Goal: Task Accomplishment & Management: Manage account settings

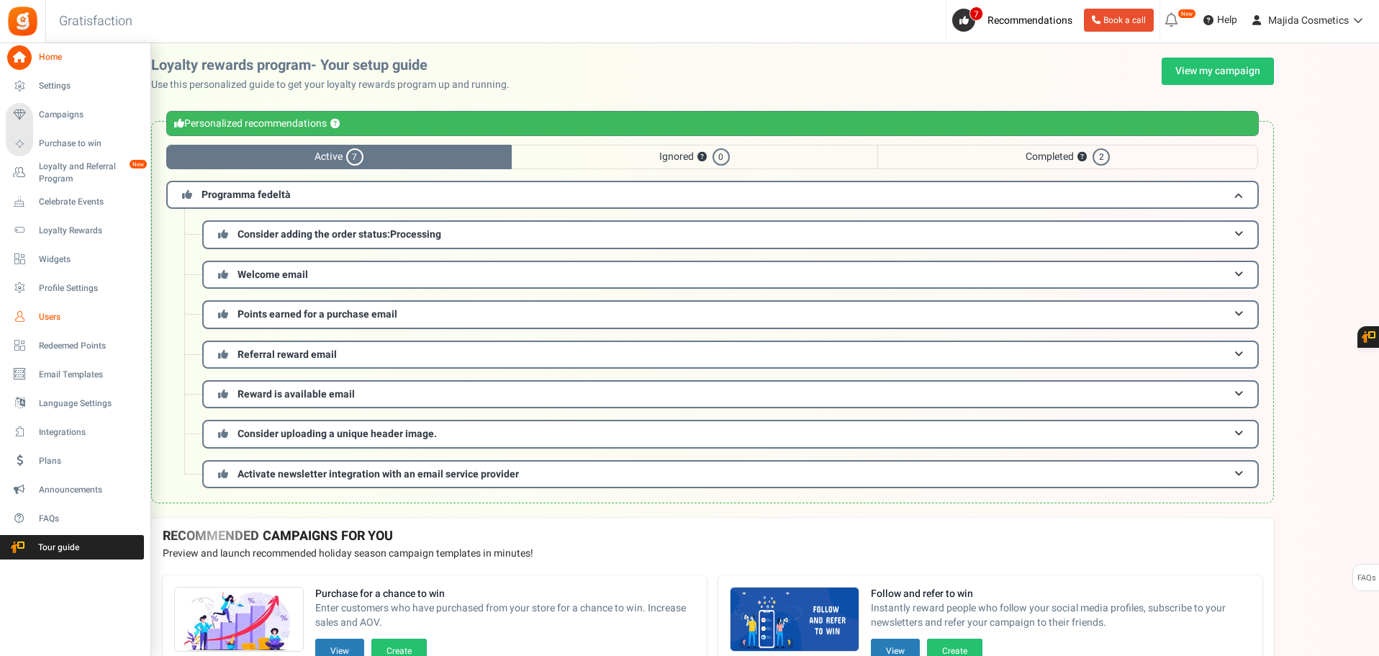
click at [55, 311] on span "Users" at bounding box center [89, 317] width 101 height 12
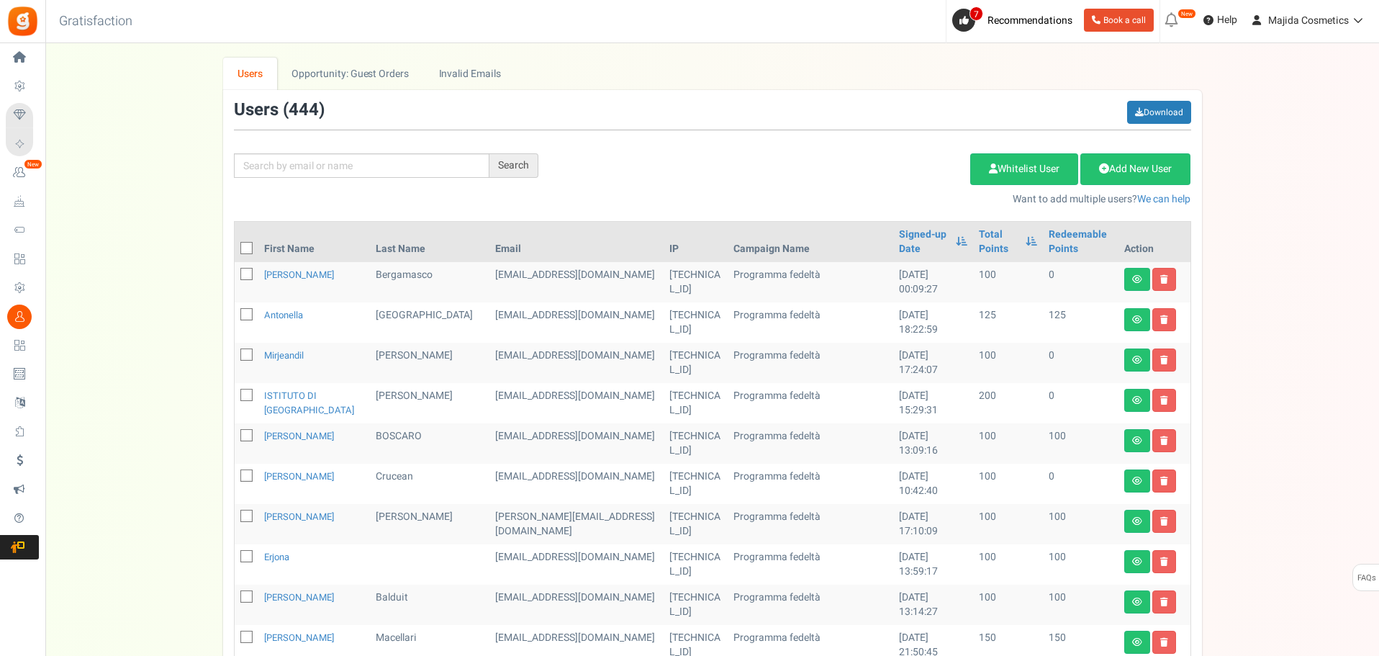
click at [1357, 102] on div "We've rolled out a NEW FEATURE! convert potential guest orders to customers. Ch…" at bounding box center [712, 588] width 1305 height 1061
click at [39, 96] on link "Settings" at bounding box center [22, 86] width 33 height 24
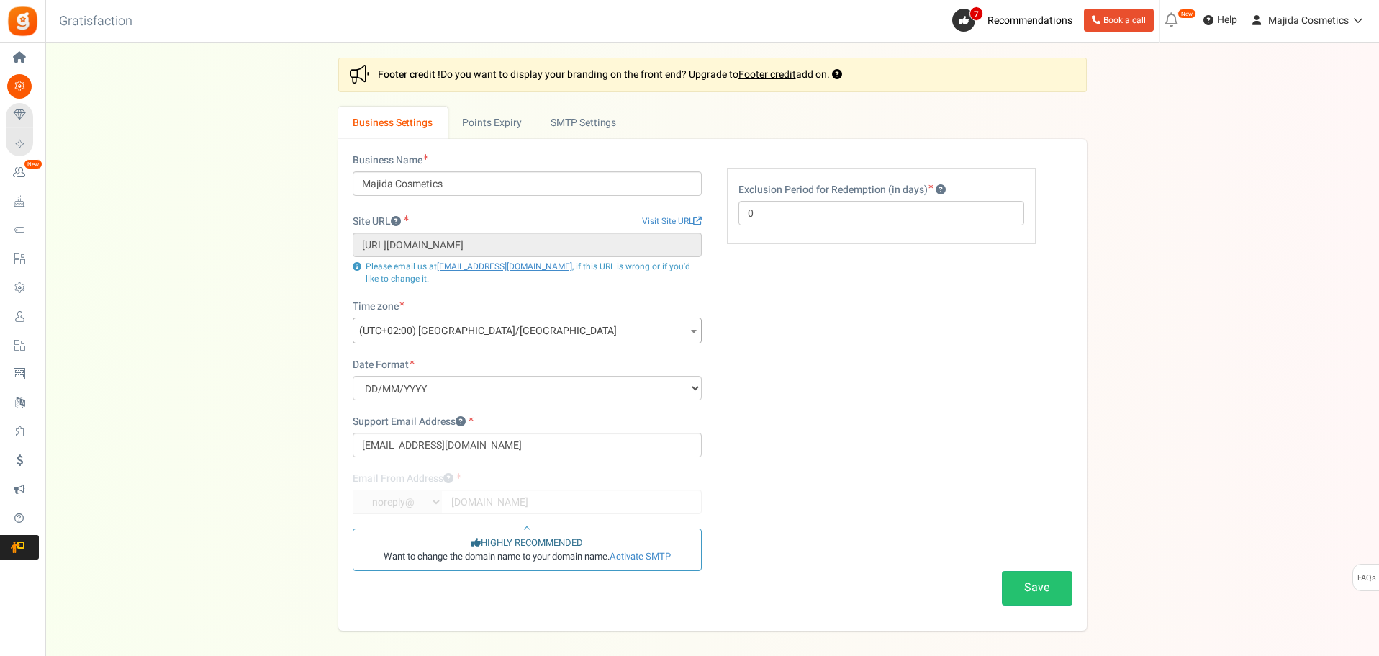
click at [0, 0] on span "Loyalty and Referral Program" at bounding box center [0, 0] width 0 height 0
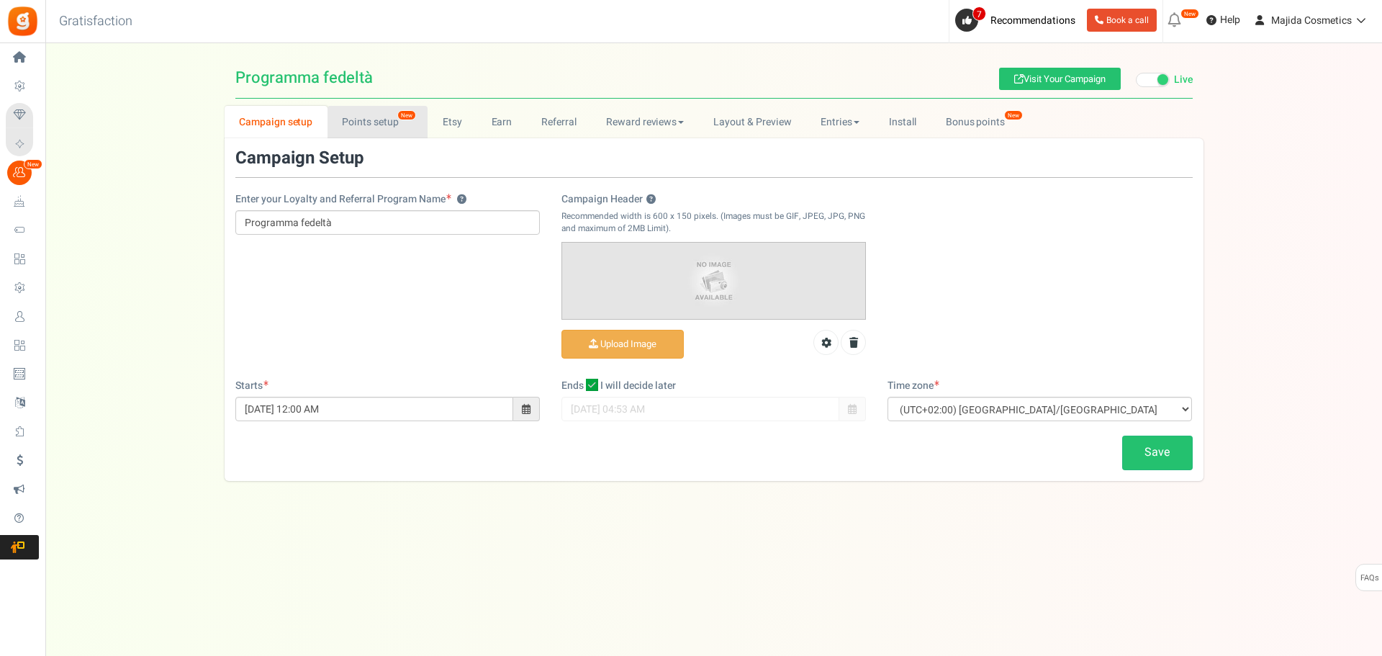
click at [356, 120] on link "Points setup New" at bounding box center [377, 122] width 100 height 32
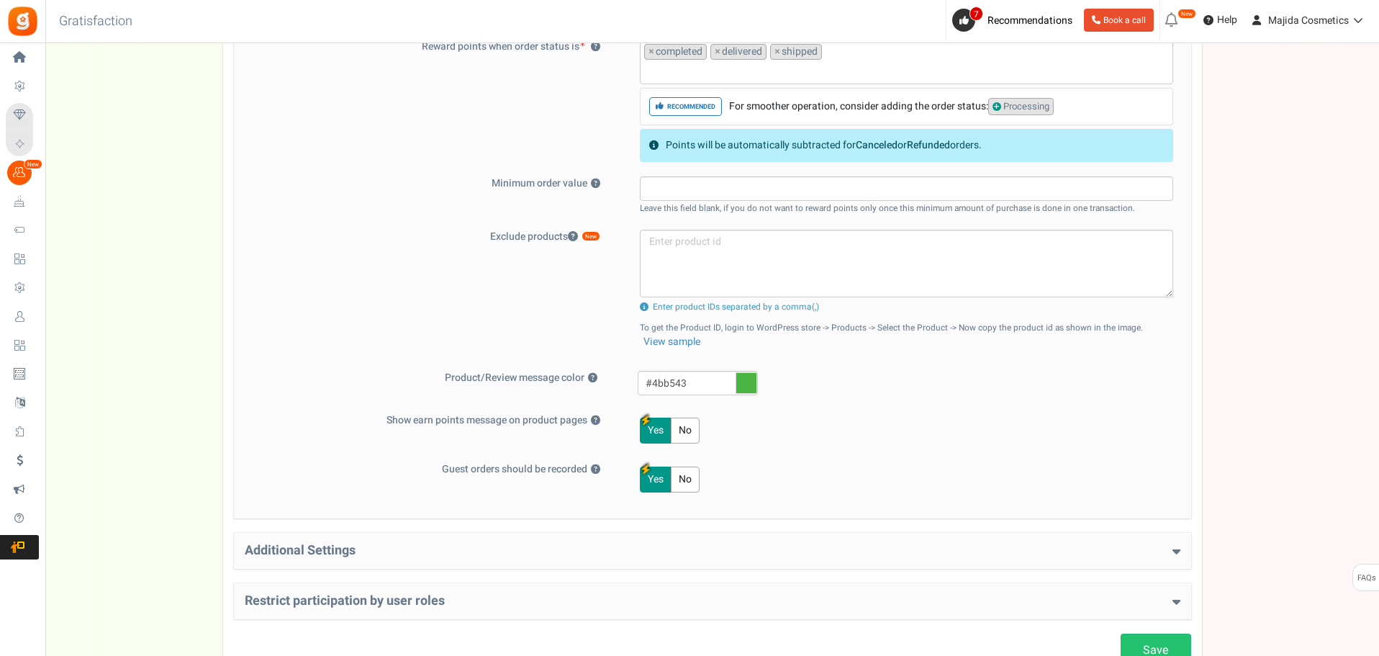
scroll to position [504, 0]
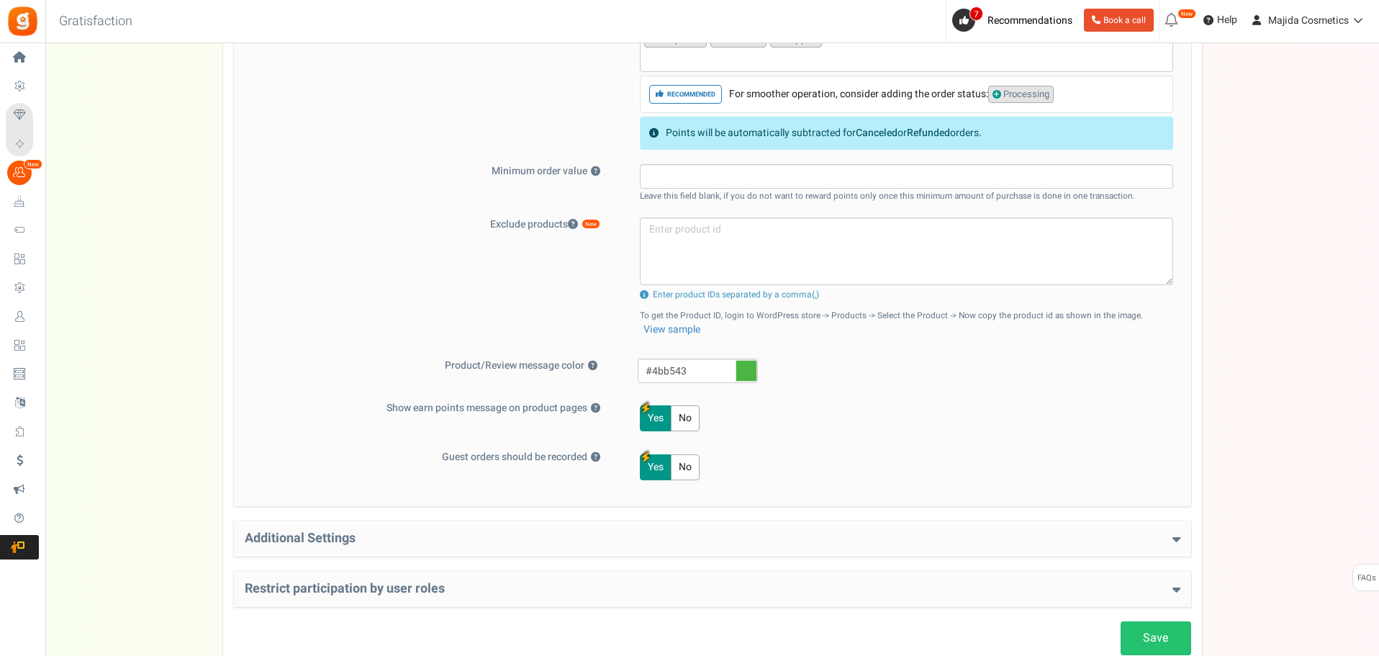
click at [1362, 172] on div "Campaign setup Points setup New Etsy Earn Referral Reward reviews WOO LOOX [DOM…" at bounding box center [712, 134] width 1334 height 1064
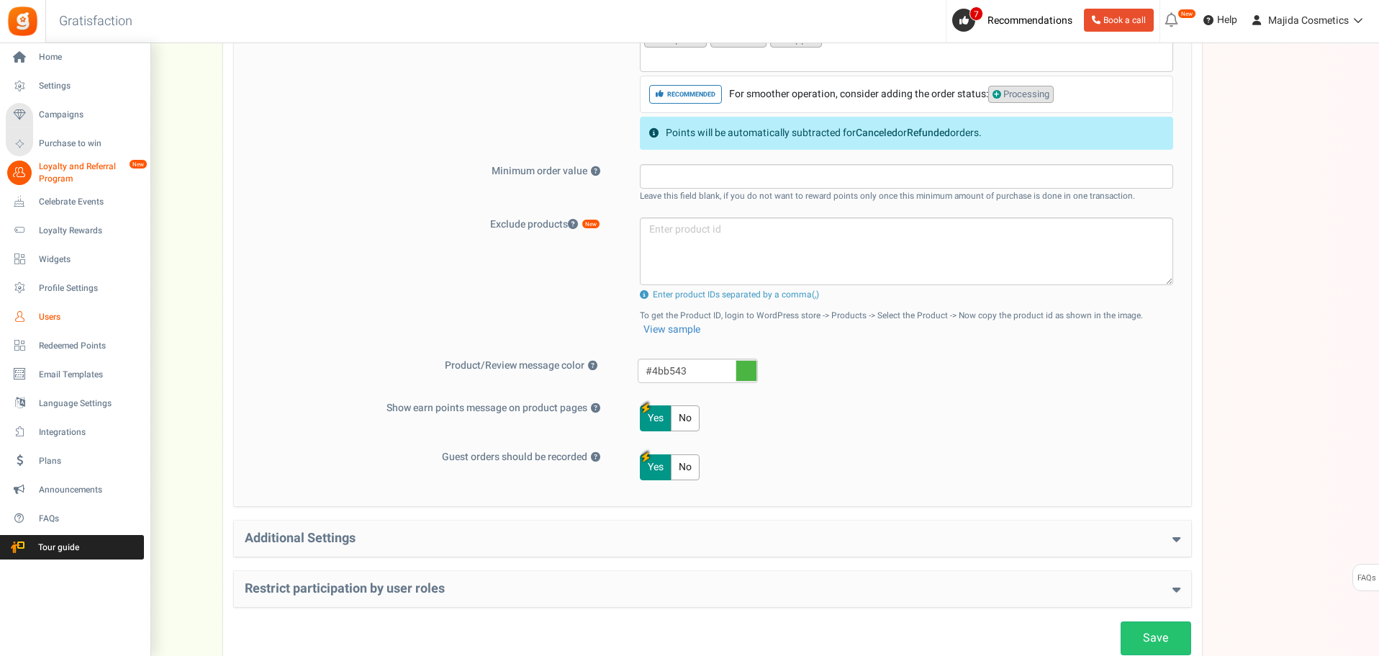
click at [60, 319] on span "Users" at bounding box center [89, 317] width 101 height 12
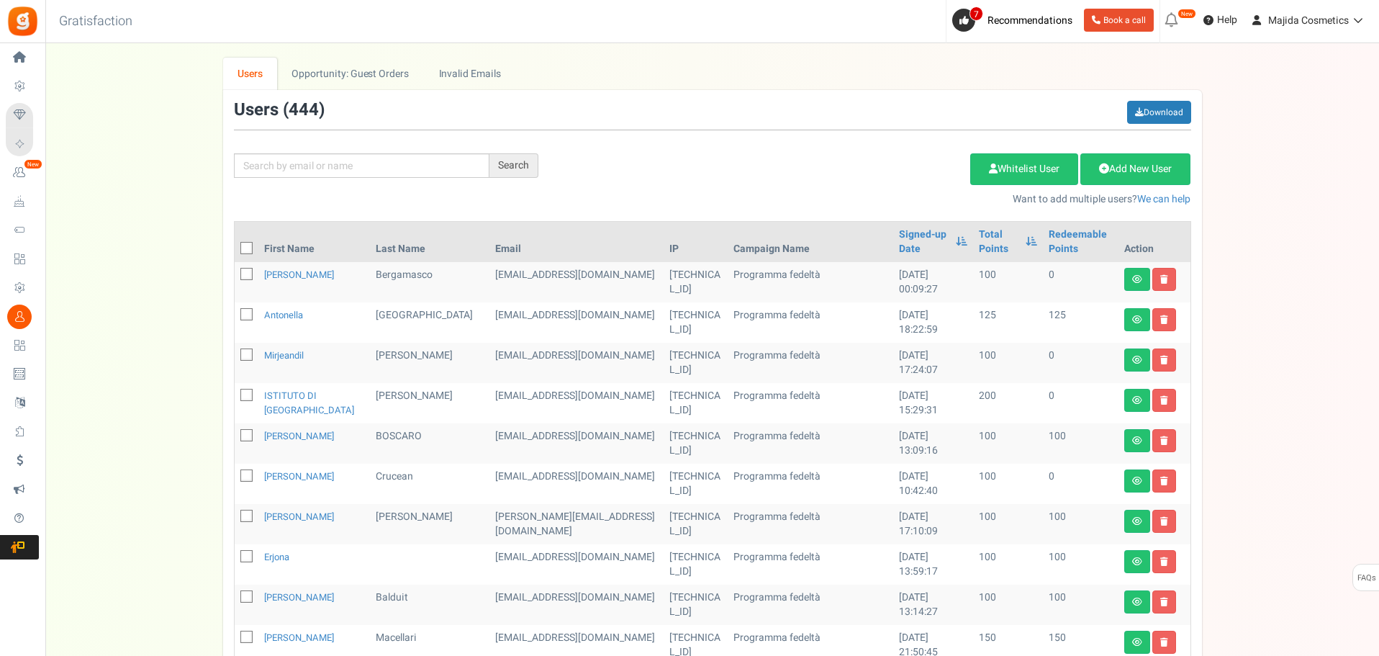
click at [1293, 176] on div "We've rolled out a NEW FEATURE! convert potential guest orders to customers. Ch…" at bounding box center [712, 588] width 1305 height 1061
click at [279, 163] on input "text" at bounding box center [362, 165] width 256 height 24
type input "[PERSON_NAME]"
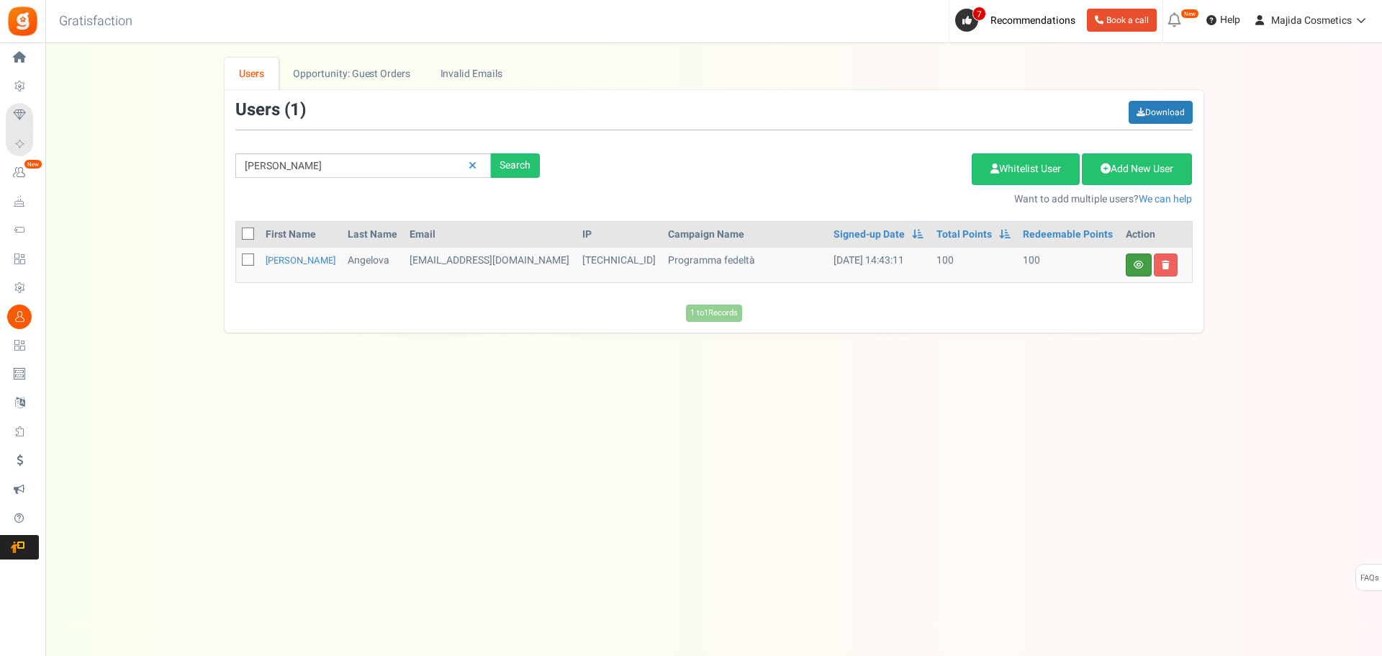
click at [1136, 258] on link at bounding box center [1139, 264] width 26 height 23
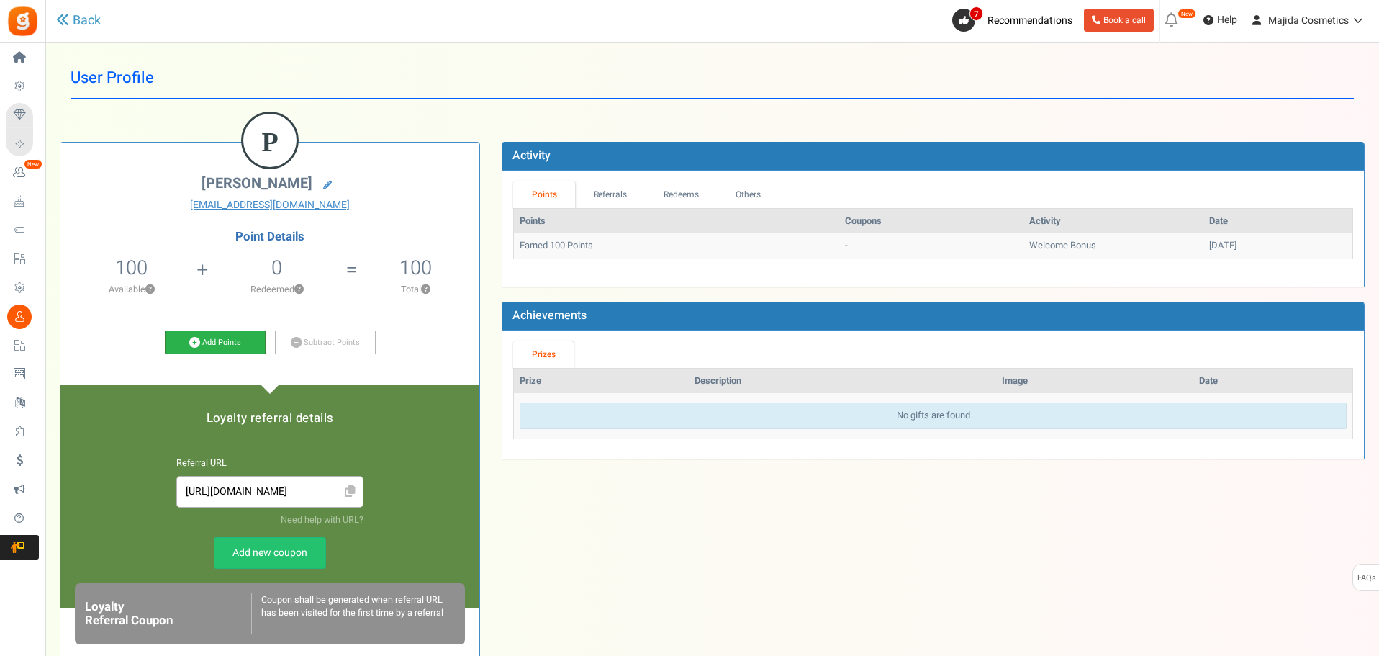
click at [229, 334] on link "Add Points" at bounding box center [215, 342] width 101 height 24
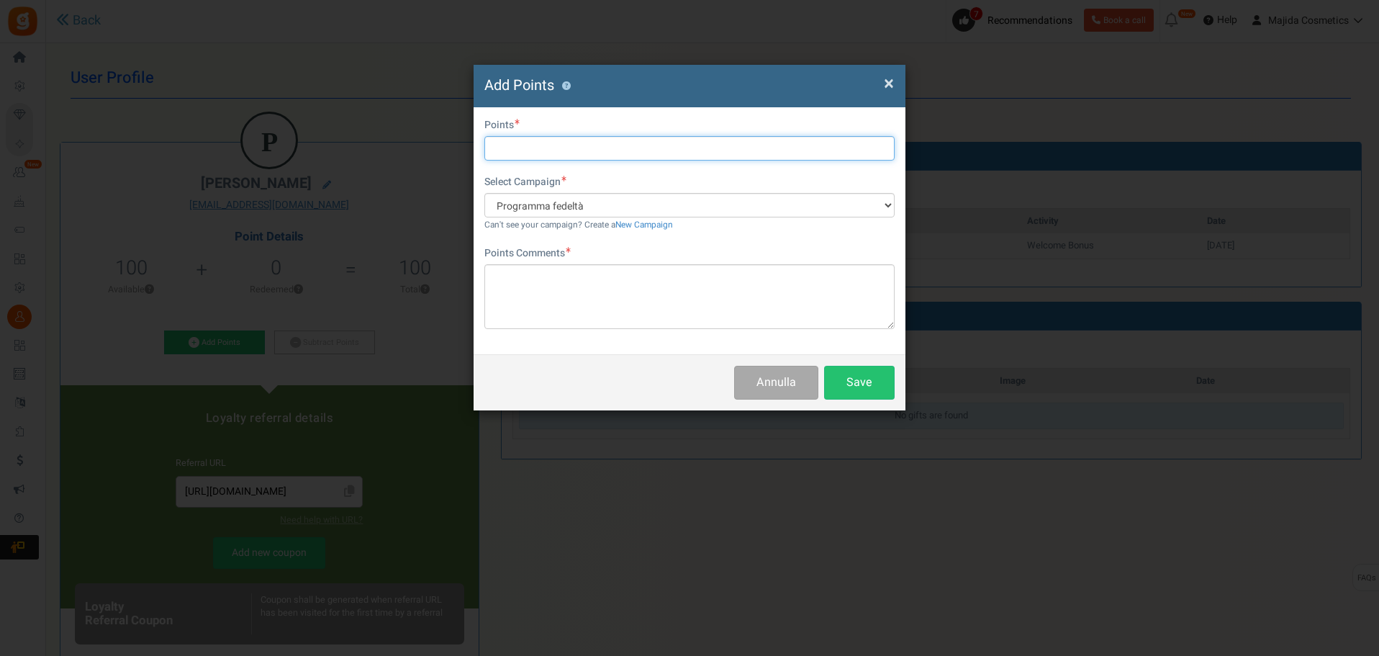
click at [521, 150] on input "text" at bounding box center [689, 148] width 410 height 24
type input "200"
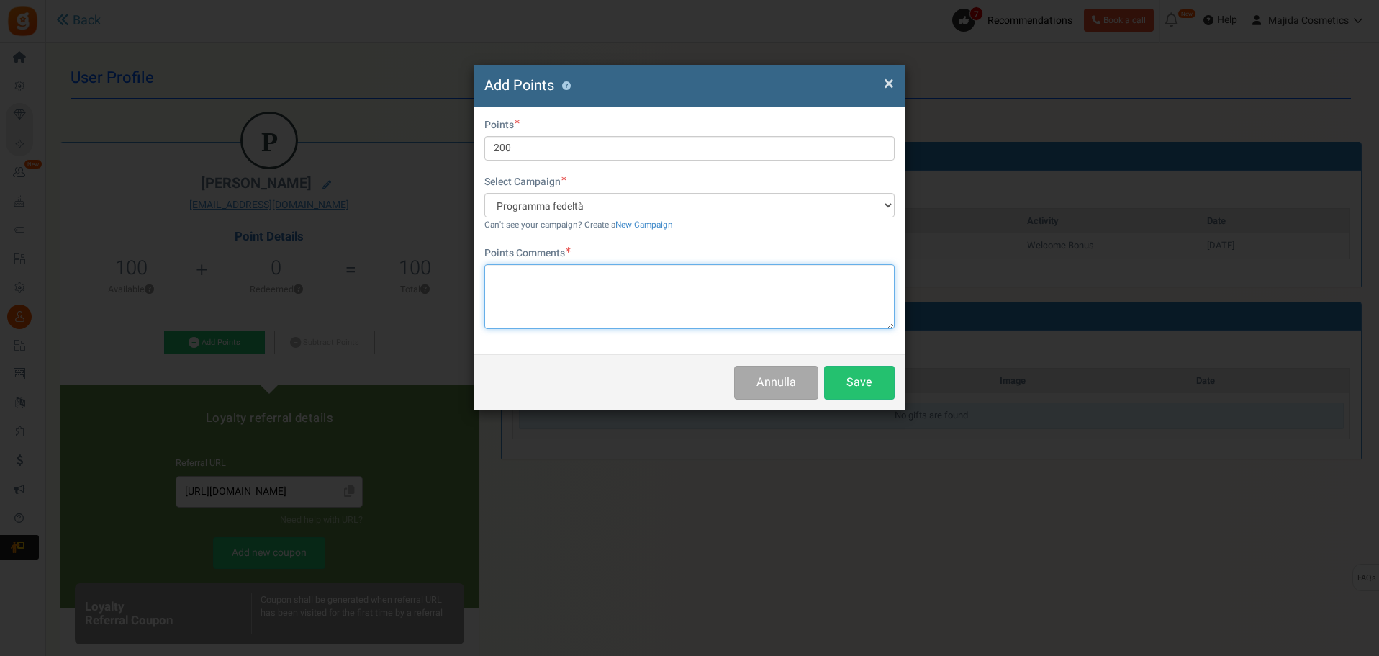
click at [553, 293] on textarea at bounding box center [689, 296] width 410 height 65
type textarea "[PERSON_NAME]: +200 punti = 10 euro"
click at [846, 381] on button "Save" at bounding box center [859, 383] width 71 height 34
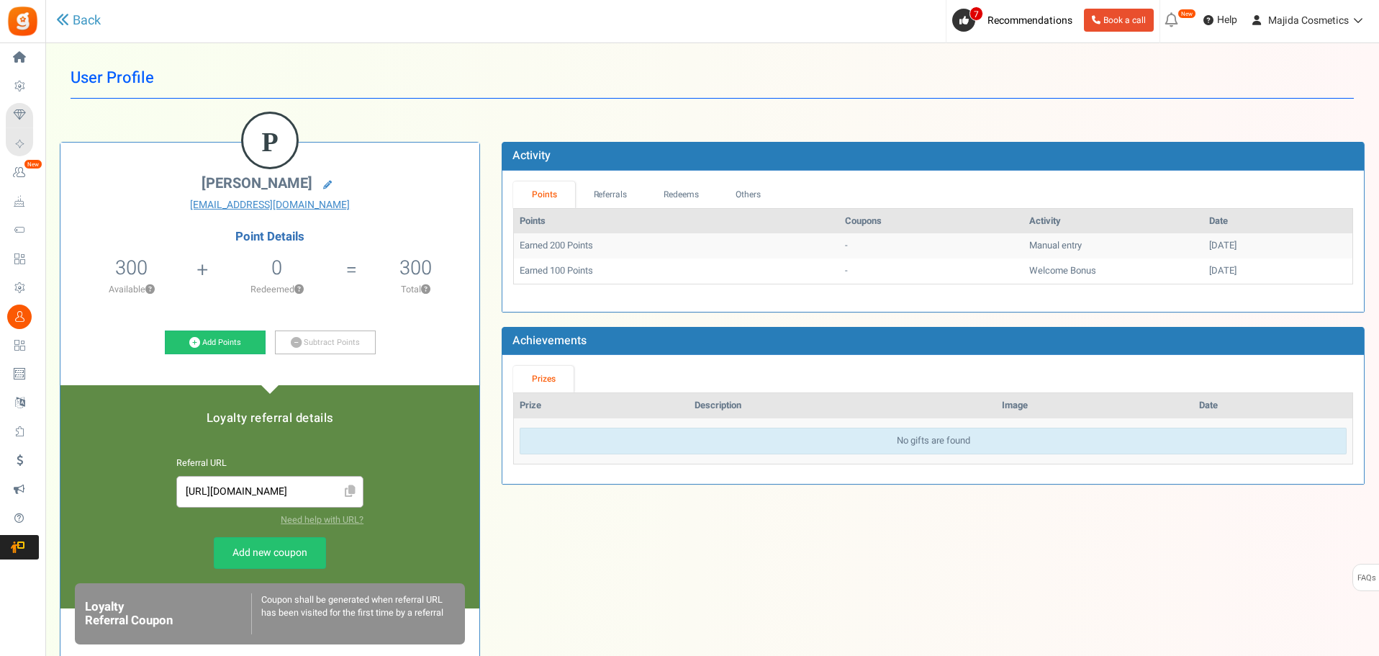
click at [1197, 607] on div "P [PERSON_NAME] [EMAIL_ADDRESS][DOMAIN_NAME] Point Details 300 100 Redeemable 0…" at bounding box center [712, 480] width 1326 height 720
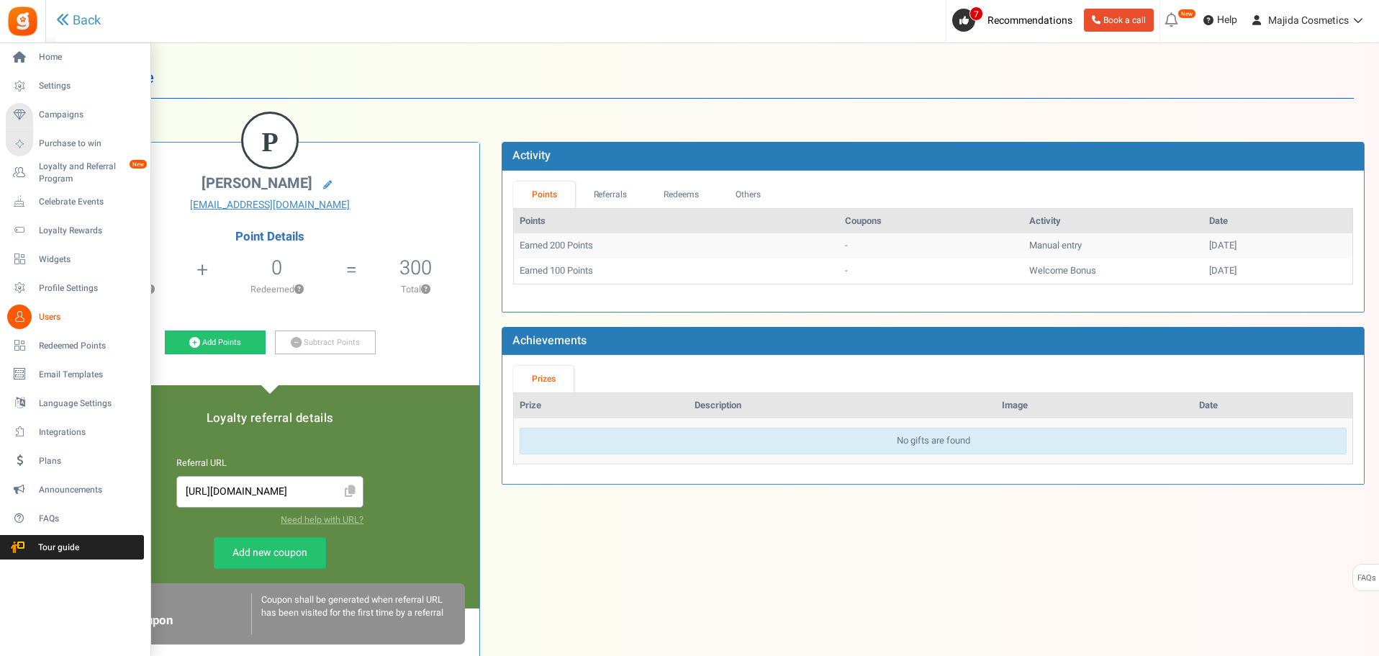
click at [38, 316] on link "Users" at bounding box center [75, 316] width 138 height 24
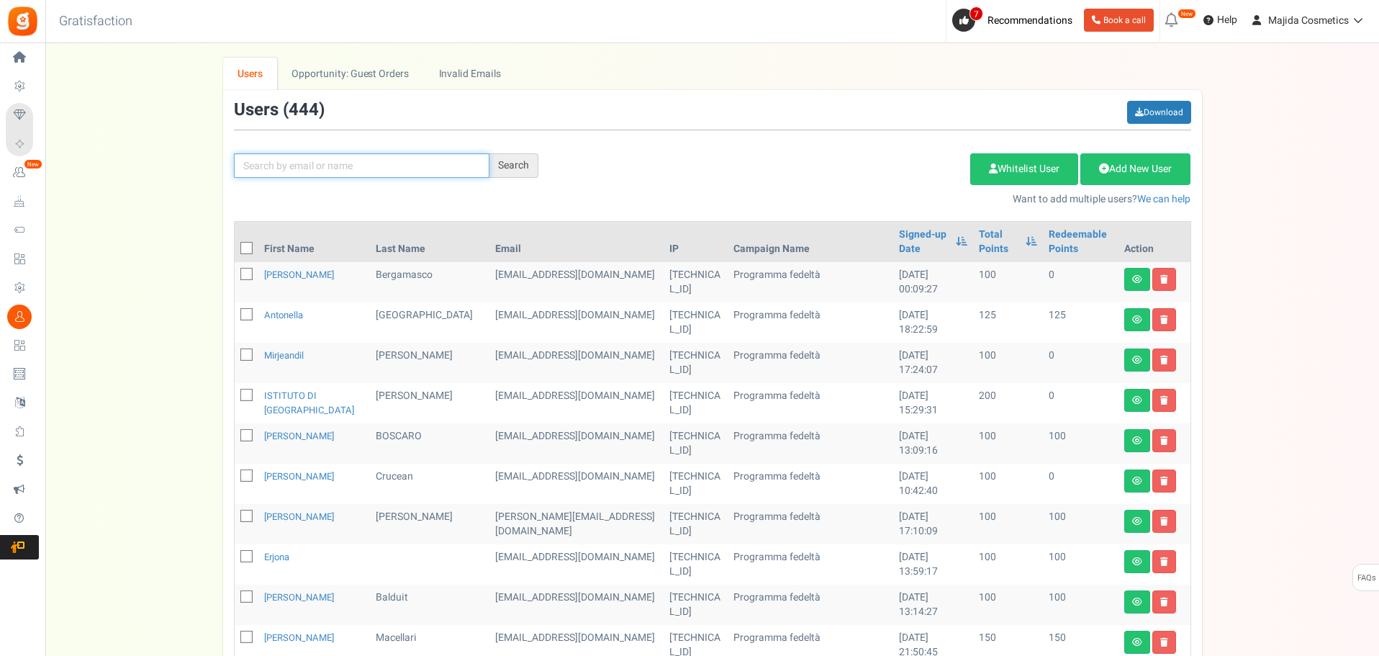
click at [381, 153] on input "text" at bounding box center [362, 165] width 256 height 24
click at [351, 158] on input "ьфдф" at bounding box center [362, 165] width 256 height 24
type input "ь"
type input "mala"
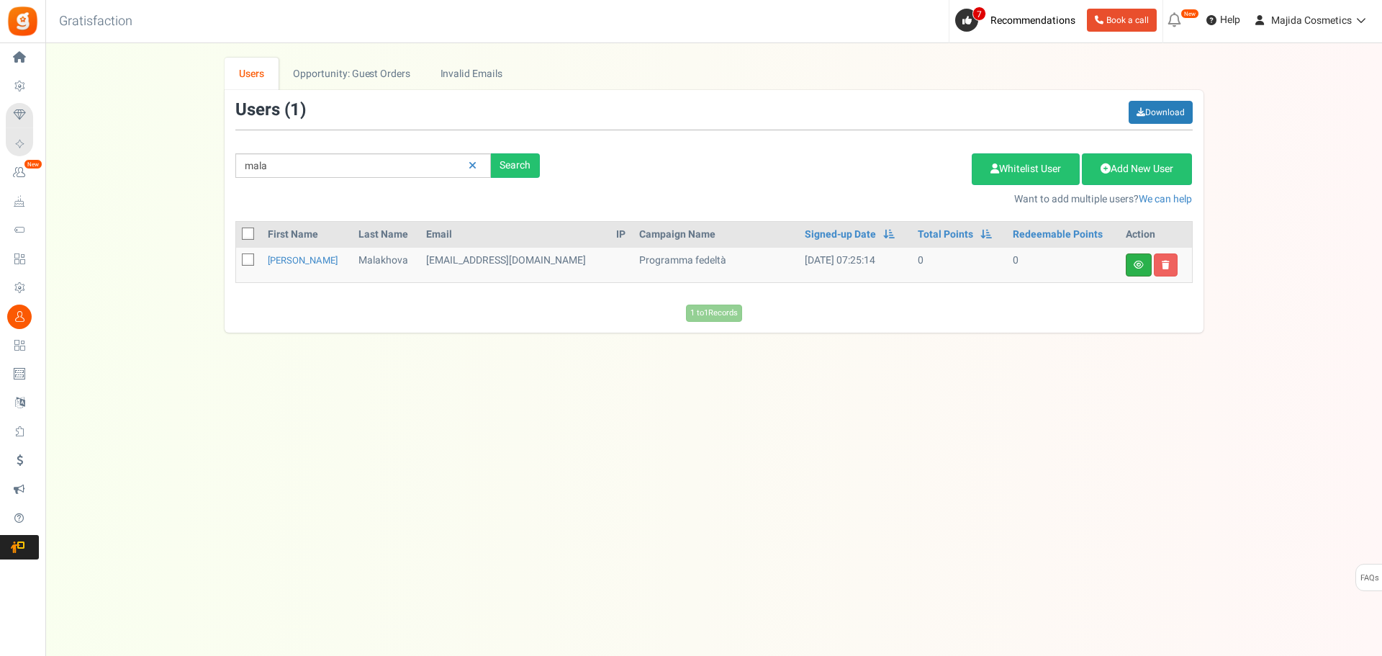
click at [1127, 271] on link at bounding box center [1139, 264] width 26 height 23
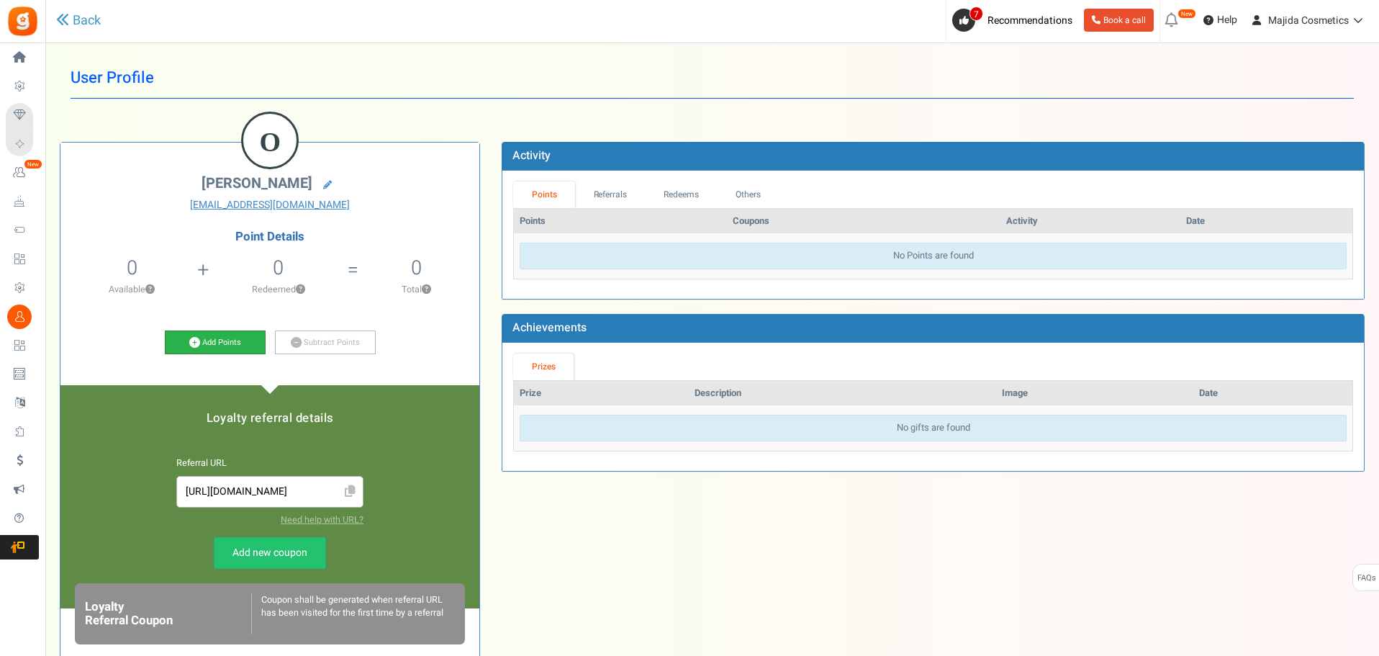
click at [214, 335] on link "Add Points" at bounding box center [215, 342] width 101 height 24
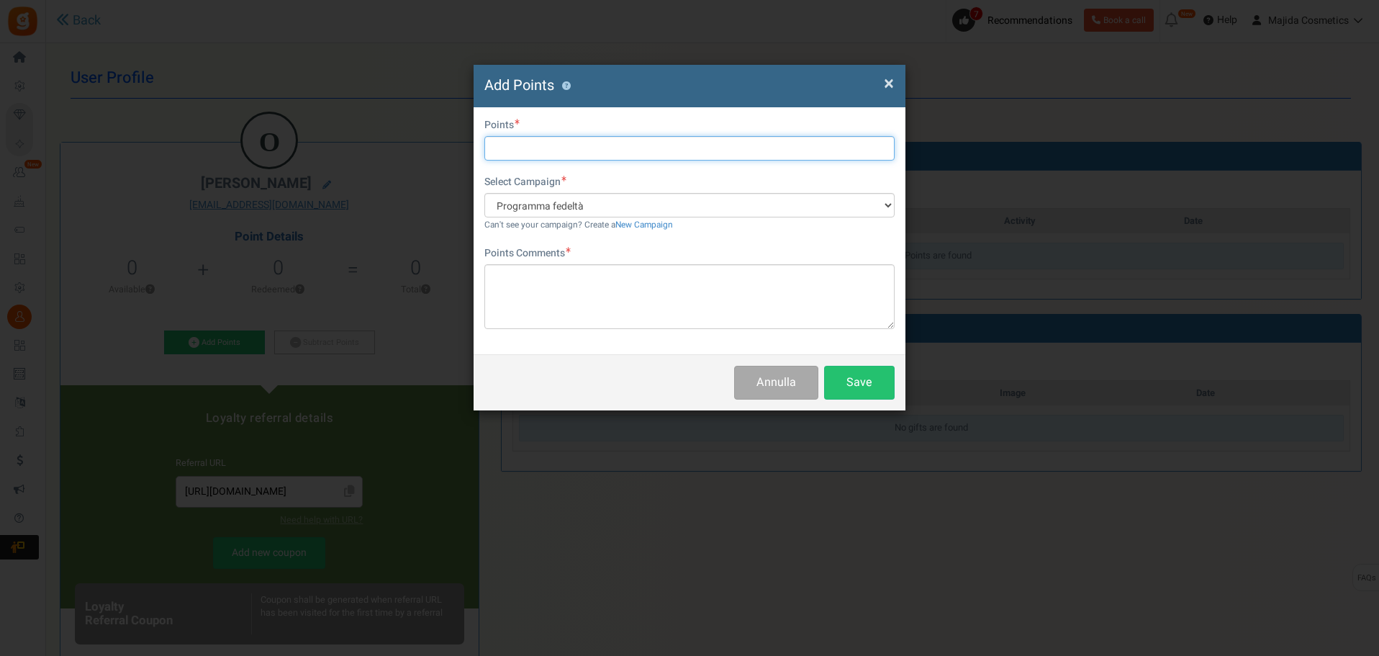
click at [601, 151] on input "text" at bounding box center [689, 148] width 410 height 24
type input "600"
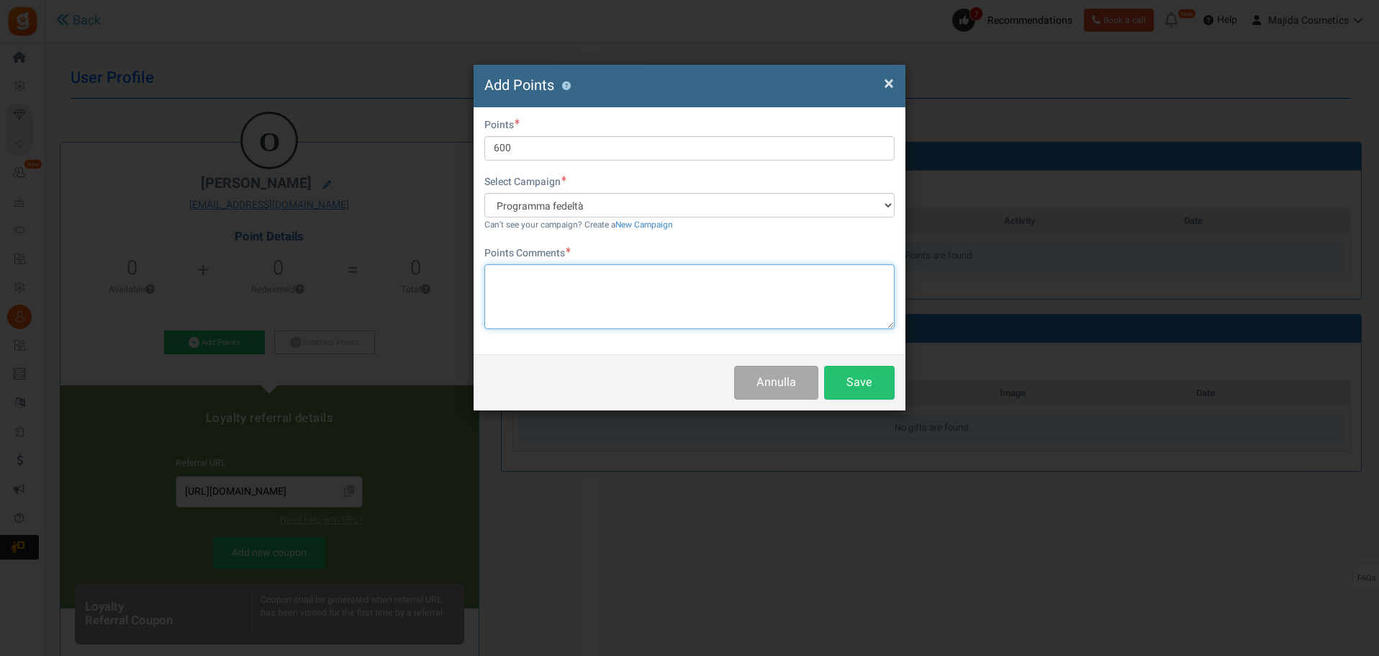
click at [548, 292] on textarea at bounding box center [689, 296] width 410 height 65
type textarea "[PERSON_NAME] 600 punti = 30 euro"
click at [840, 386] on button "Save" at bounding box center [859, 383] width 71 height 34
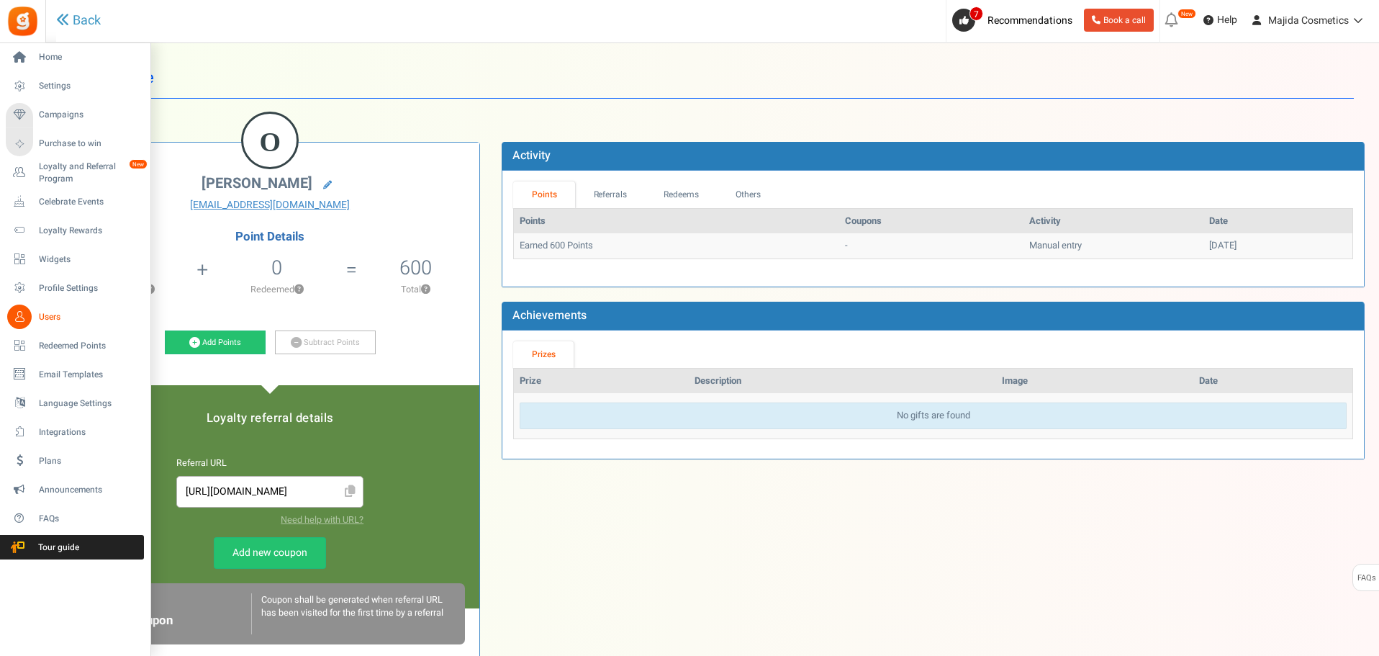
click at [42, 313] on span "Users" at bounding box center [89, 317] width 101 height 12
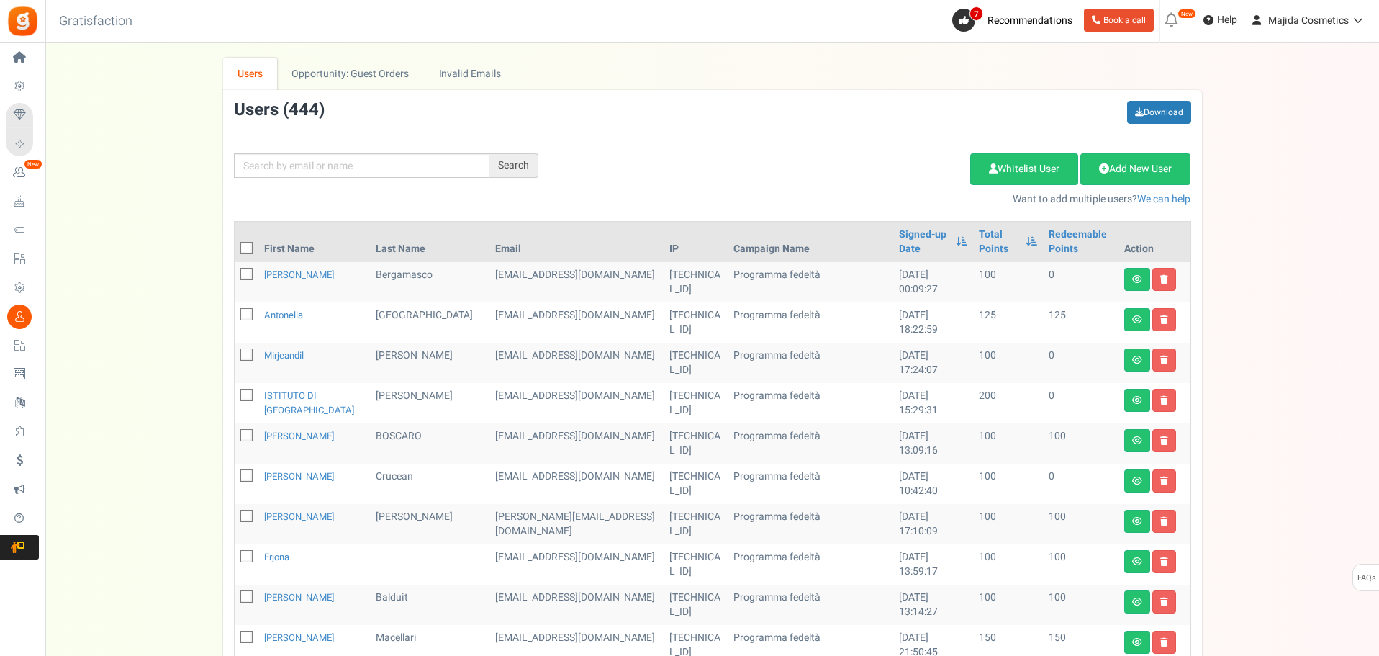
click at [1287, 208] on div "We've rolled out a NEW FEATURE! convert potential guest orders to customers. Ch…" at bounding box center [712, 588] width 1305 height 1061
click at [427, 164] on input "text" at bounding box center [362, 165] width 256 height 24
type input "tsyb"
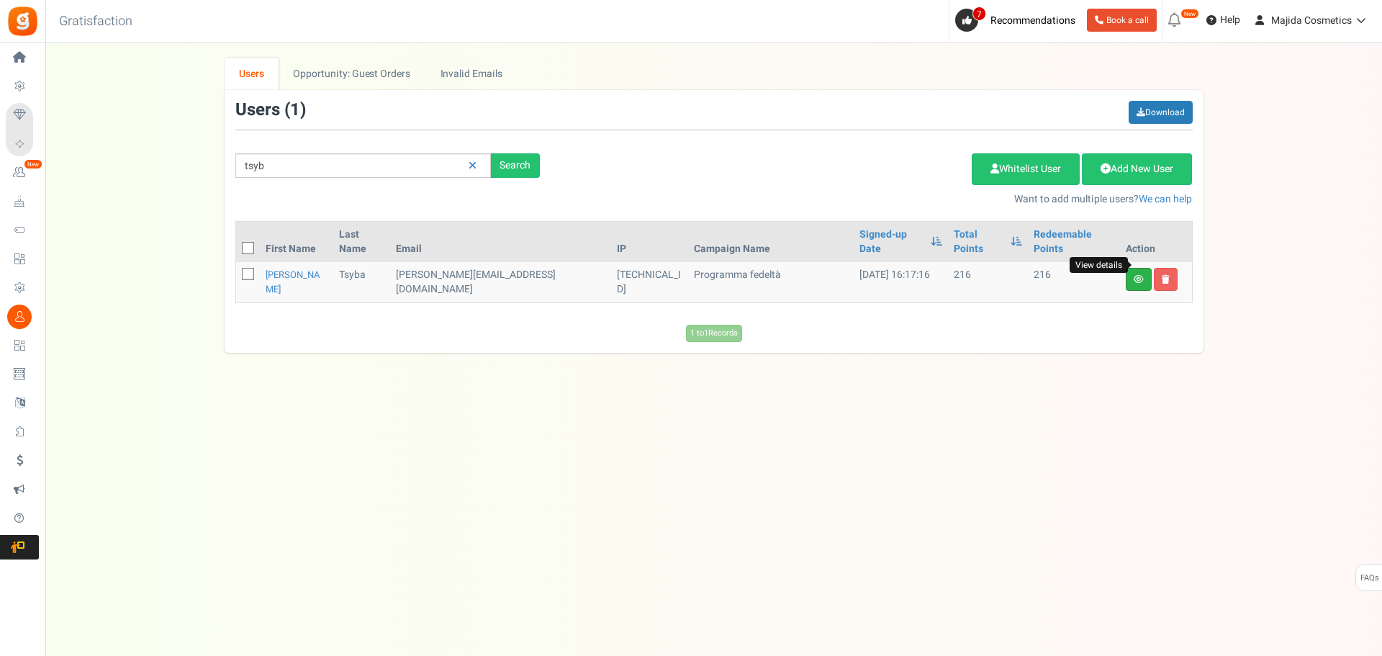
click at [1131, 268] on link "View details" at bounding box center [1139, 279] width 26 height 23
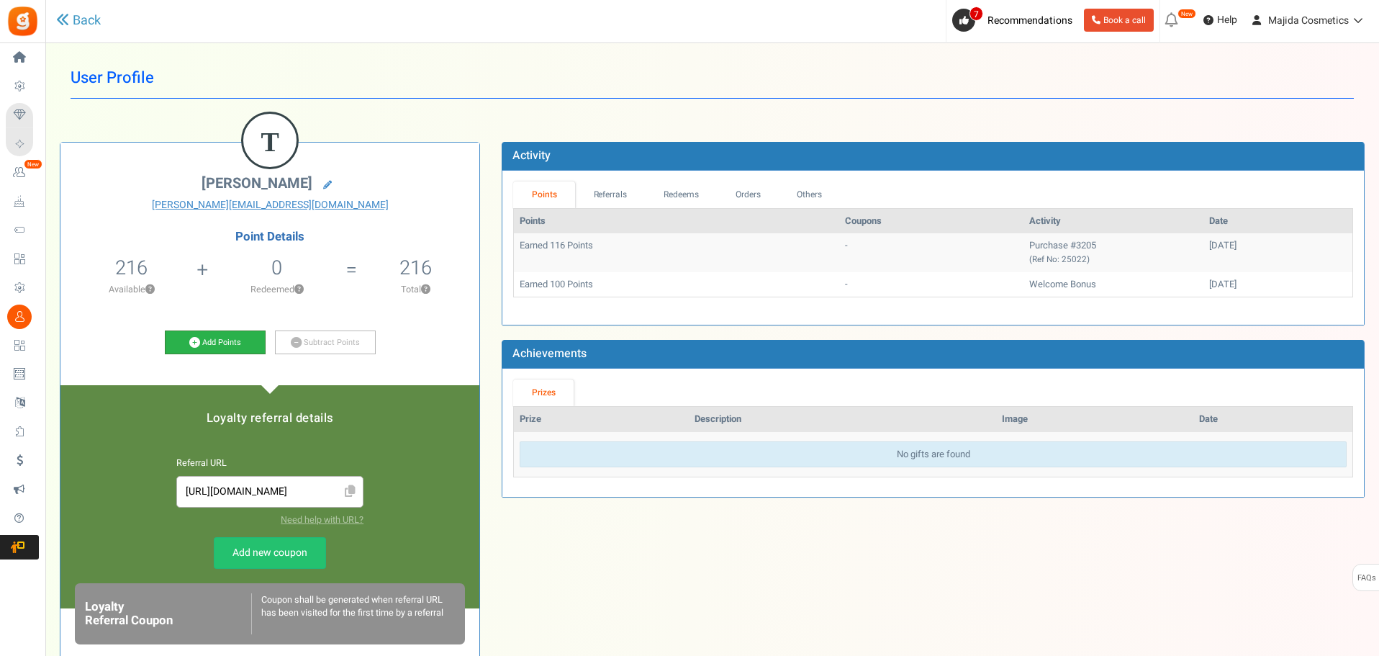
click at [211, 339] on link "Add Points" at bounding box center [215, 342] width 101 height 24
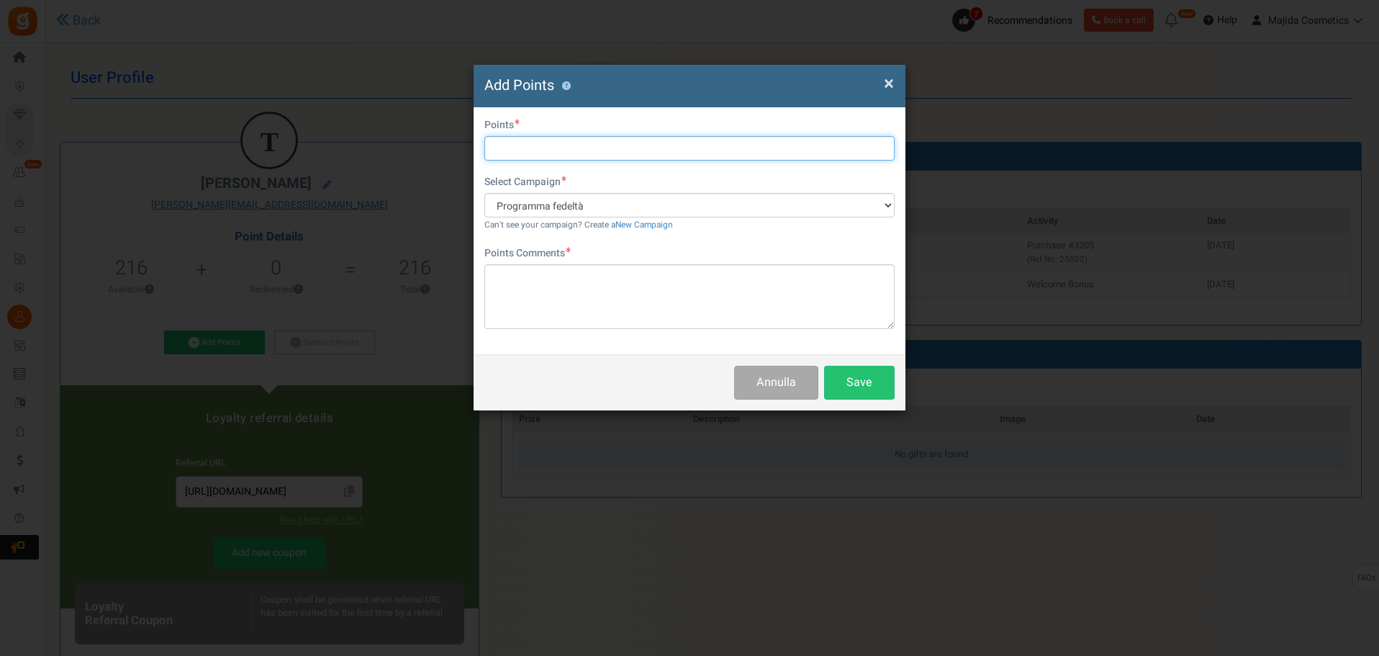
click at [514, 145] on input "text" at bounding box center [689, 148] width 410 height 24
type input "290"
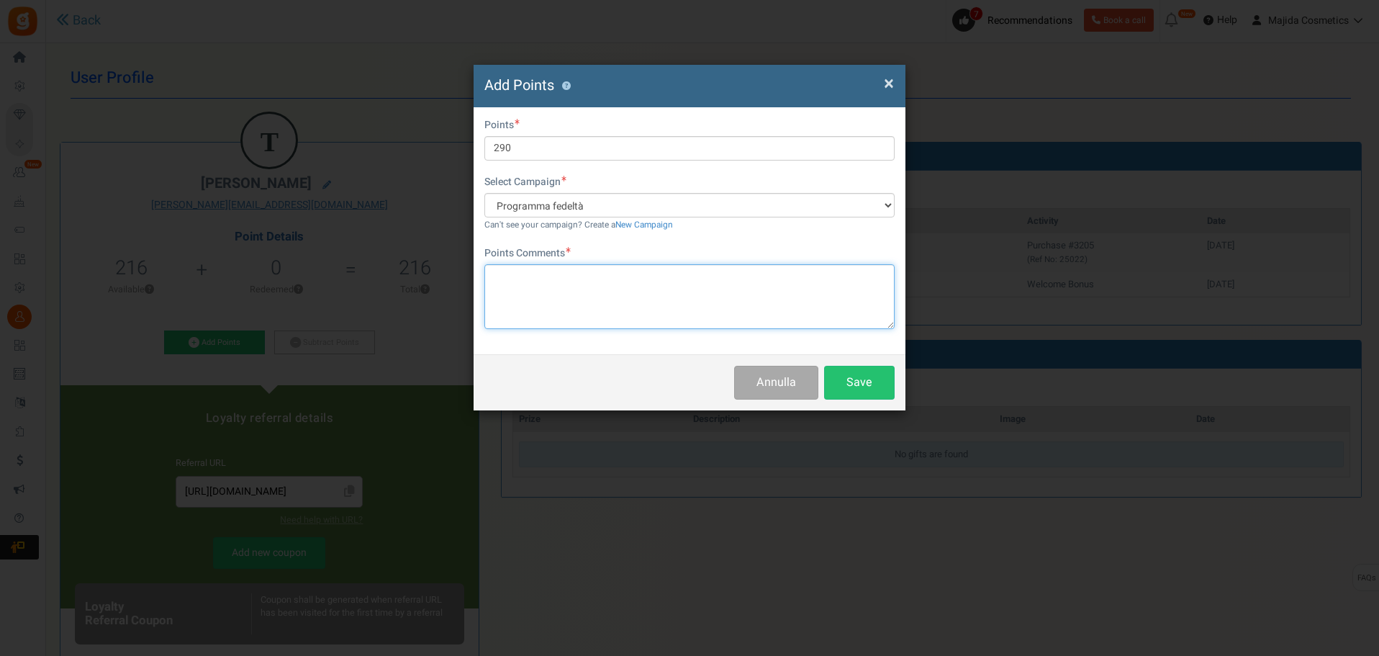
click at [532, 290] on textarea at bounding box center [689, 296] width 410 height 65
type textarea "[PERSON_NAME] 290 punti = 14,50 euro"
click at [838, 376] on button "Save" at bounding box center [859, 383] width 71 height 34
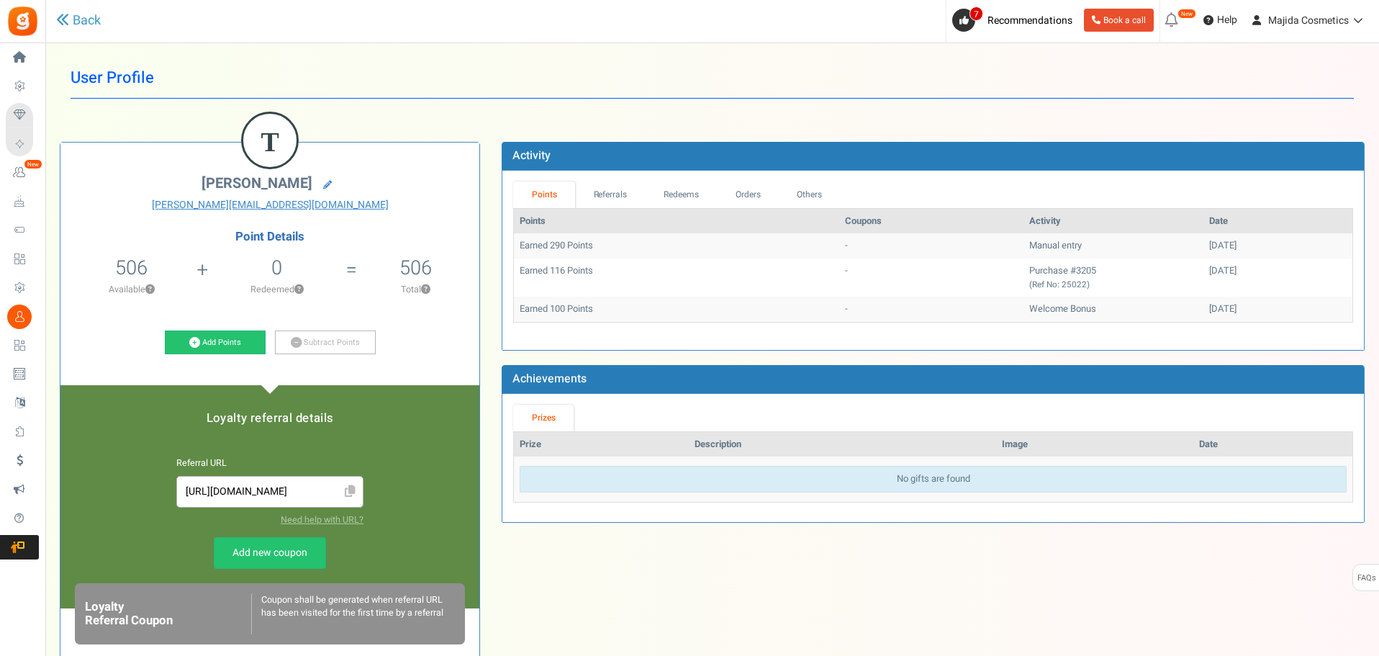
click at [1216, 558] on div "T [PERSON_NAME] [PERSON_NAME][EMAIL_ADDRESS][DOMAIN_NAME] Point Details 506 216…" at bounding box center [712, 492] width 1326 height 744
click at [945, 571] on div "T [PERSON_NAME] [PERSON_NAME][EMAIL_ADDRESS][DOMAIN_NAME] Point Details 506 216…" at bounding box center [712, 492] width 1326 height 744
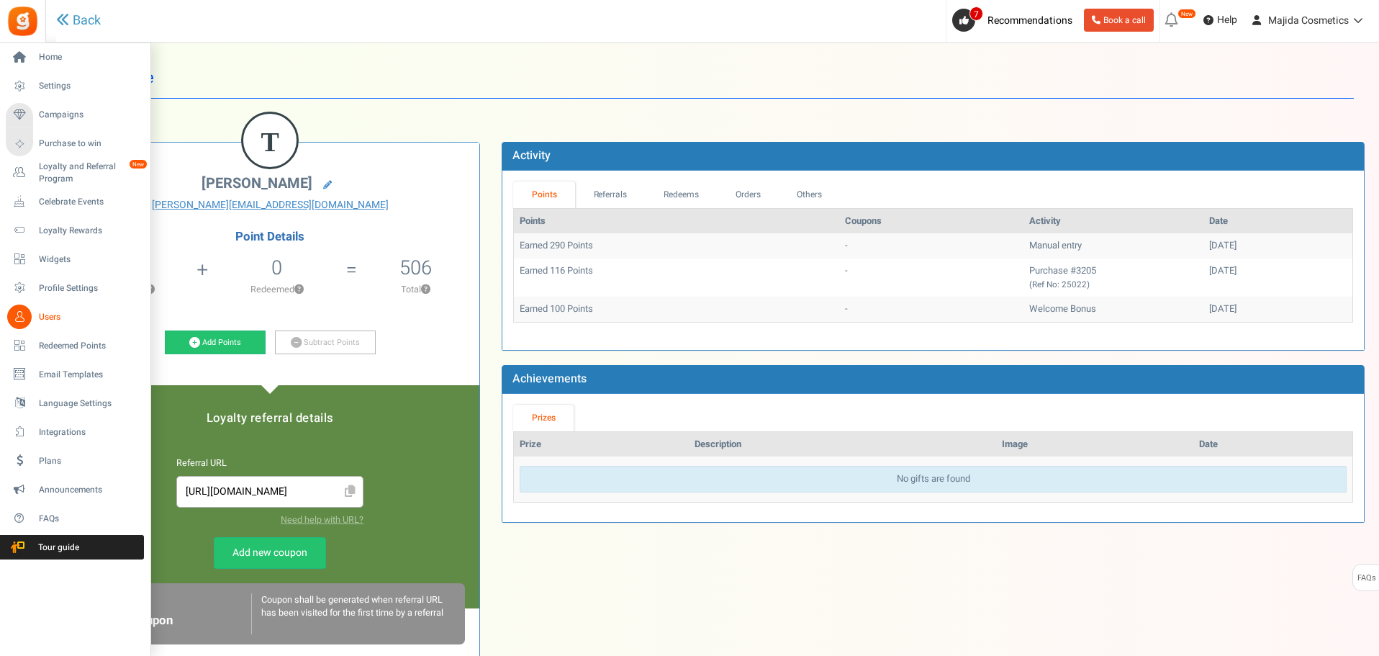
click at [51, 322] on span "Users" at bounding box center [89, 317] width 101 height 12
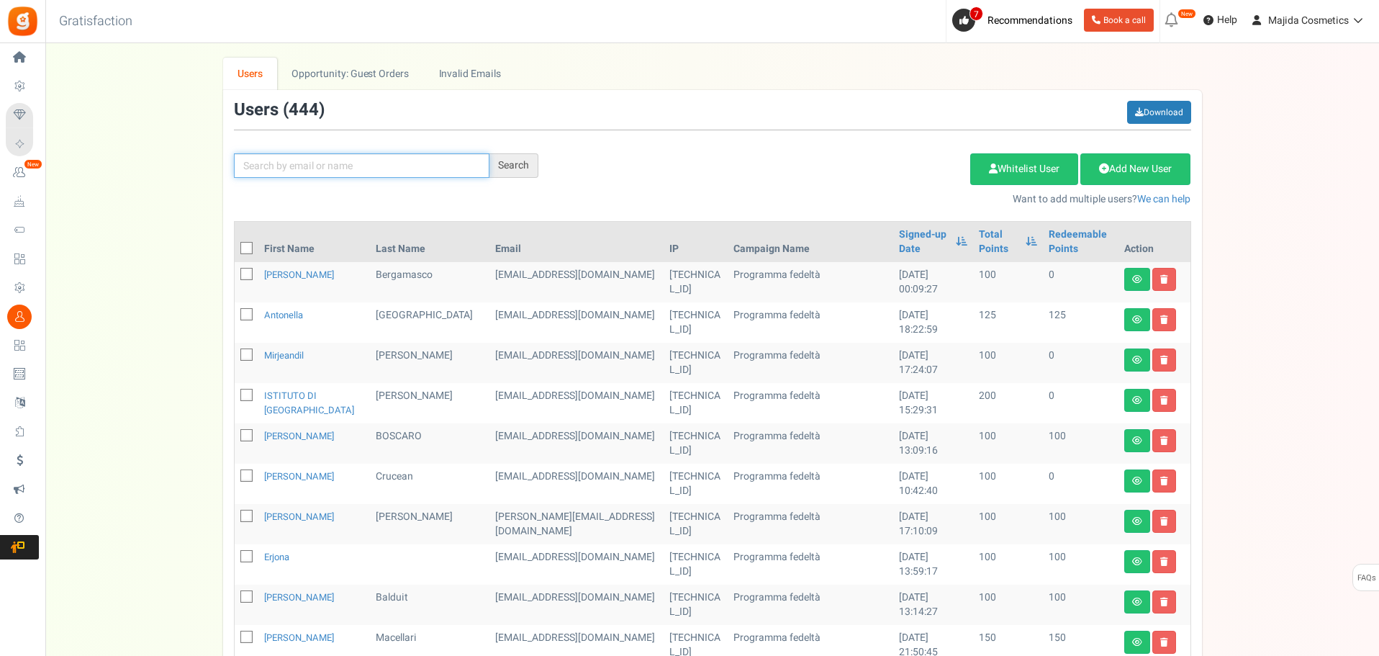
click at [415, 171] on input "text" at bounding box center [362, 165] width 256 height 24
paste input "[PERSON_NAME]"
type input "[PERSON_NAME]"
click at [502, 163] on div "Search" at bounding box center [513, 165] width 49 height 24
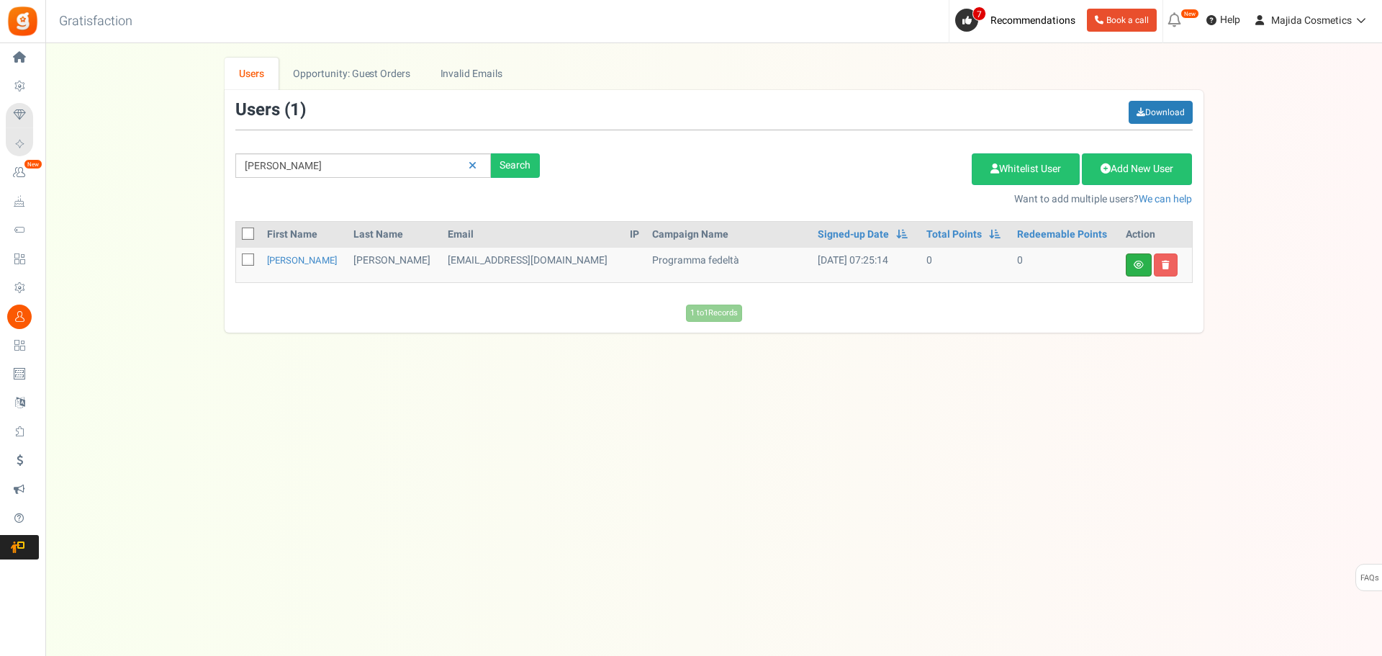
click at [1142, 258] on link at bounding box center [1139, 264] width 26 height 23
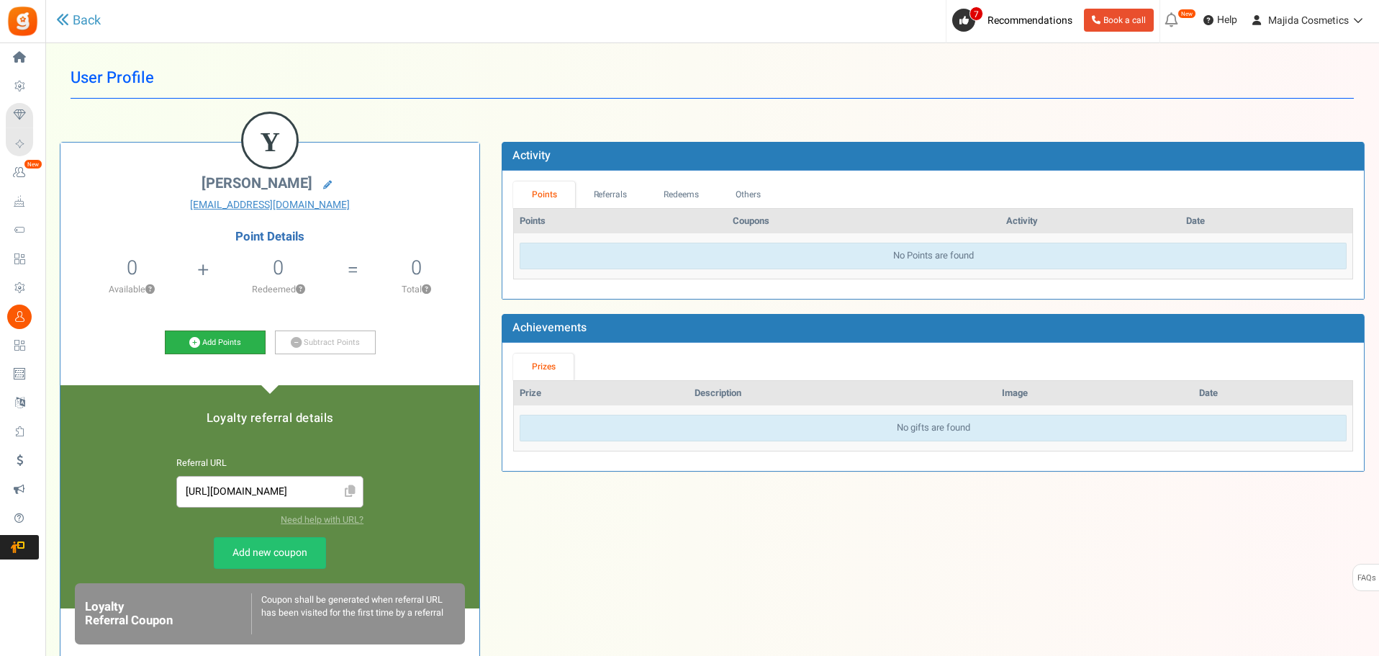
click at [219, 340] on link "Add Points" at bounding box center [215, 342] width 101 height 24
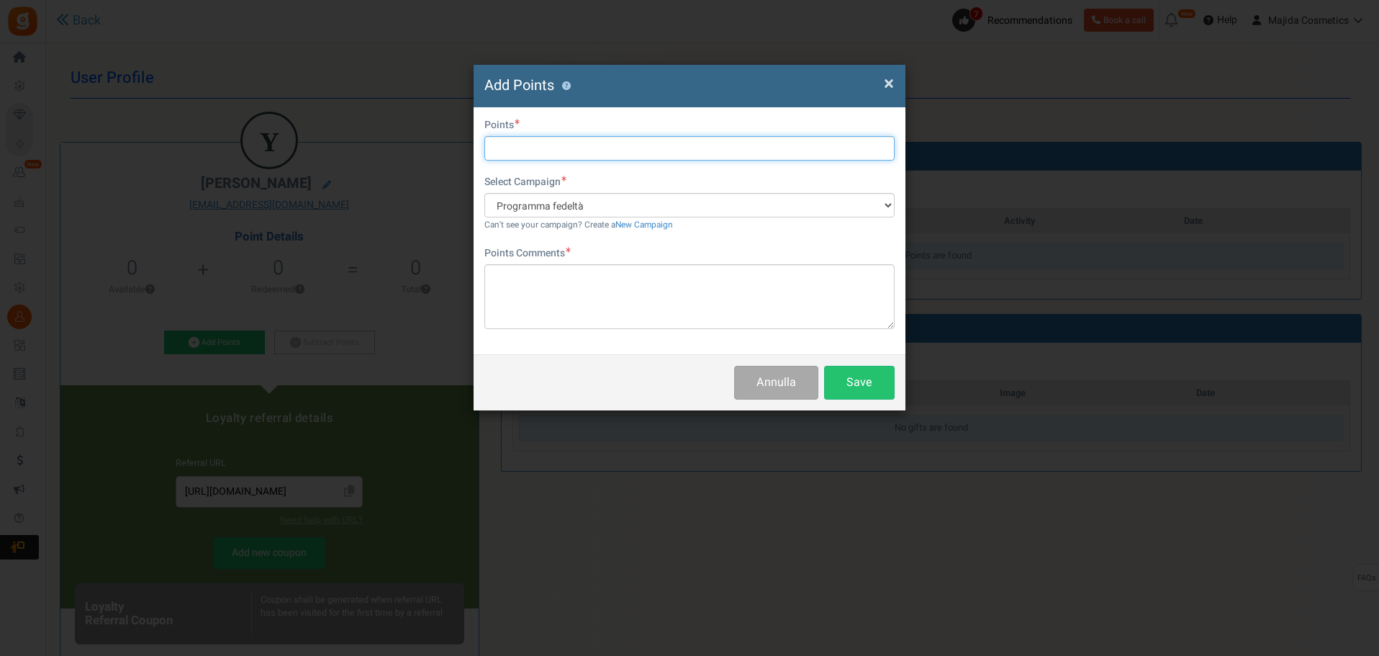
click at [515, 159] on input "text" at bounding box center [689, 148] width 410 height 24
click at [519, 150] on input "text" at bounding box center [689, 148] width 410 height 24
type input "260"
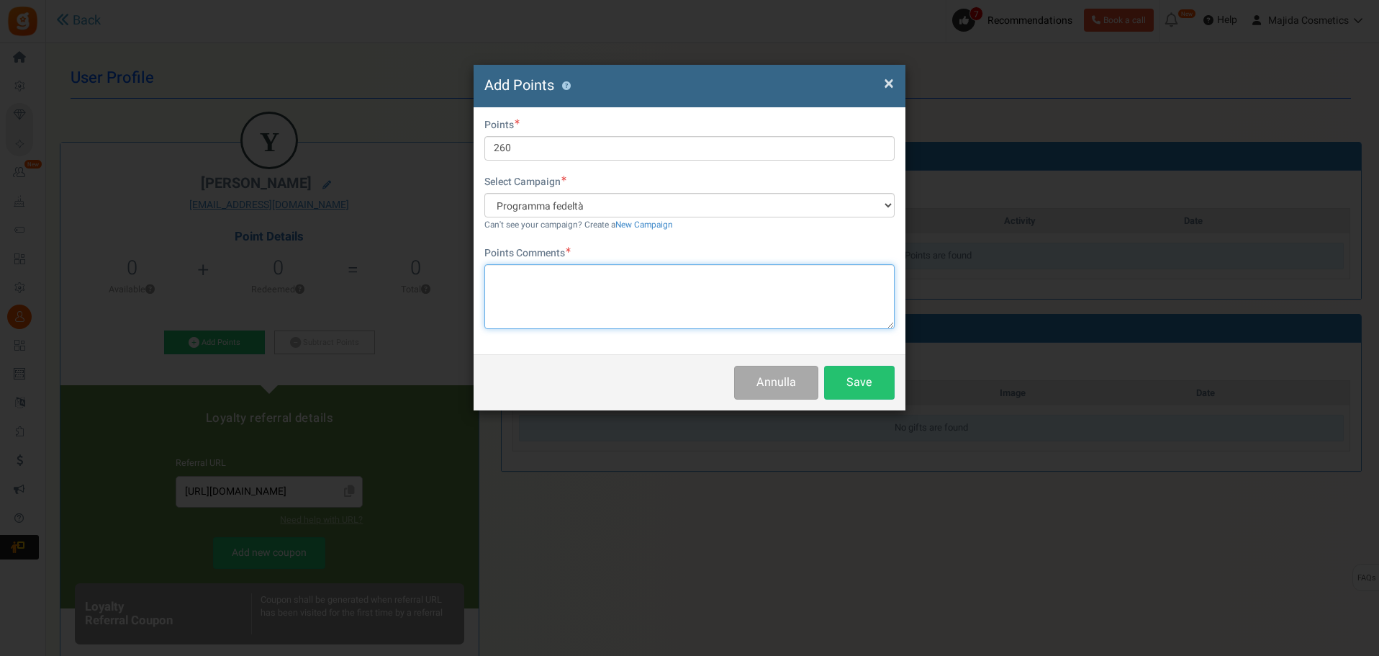
click at [539, 269] on textarea at bounding box center [689, 296] width 410 height 65
type textarea "[PERSON_NAME] 260 = 13 euro"
click at [886, 398] on button "Save" at bounding box center [859, 383] width 71 height 34
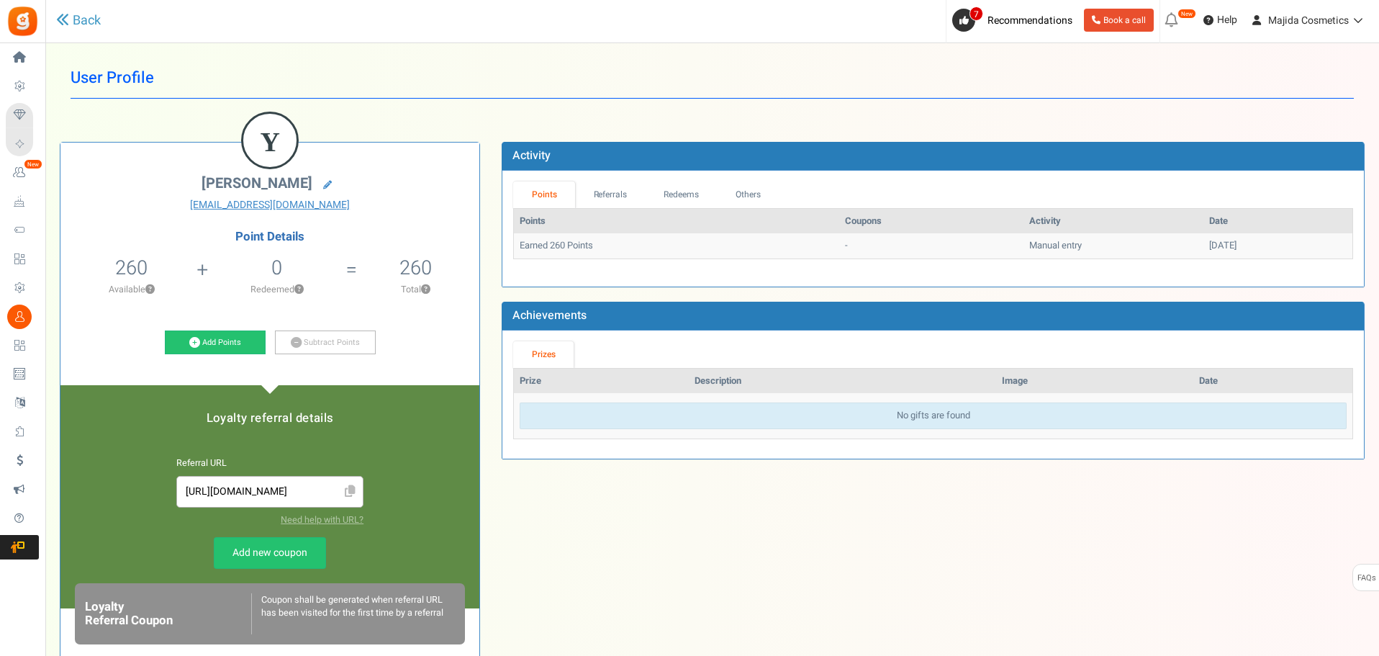
click at [703, 561] on div "Y [GEOGRAPHIC_DATA][PERSON_NAME] [EMAIL_ADDRESS][DOMAIN_NAME] Point Details 260…" at bounding box center [712, 486] width 1326 height 732
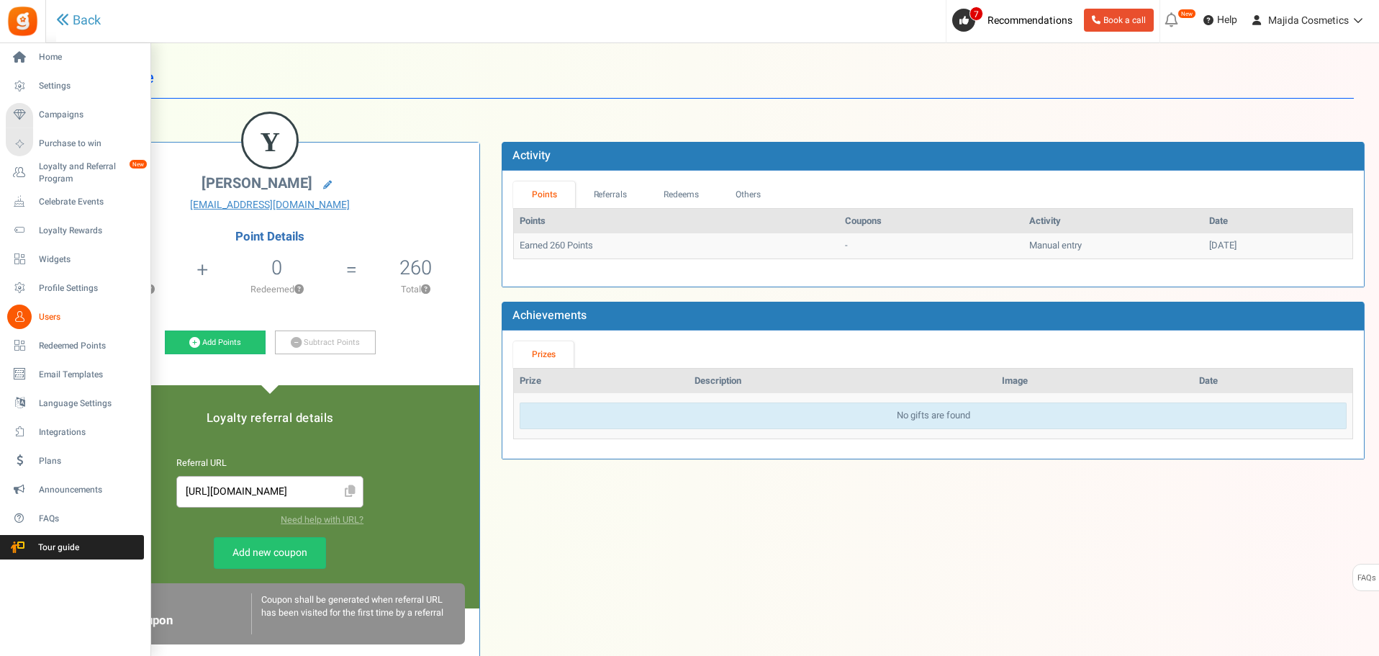
click at [47, 307] on link "Users" at bounding box center [75, 316] width 138 height 24
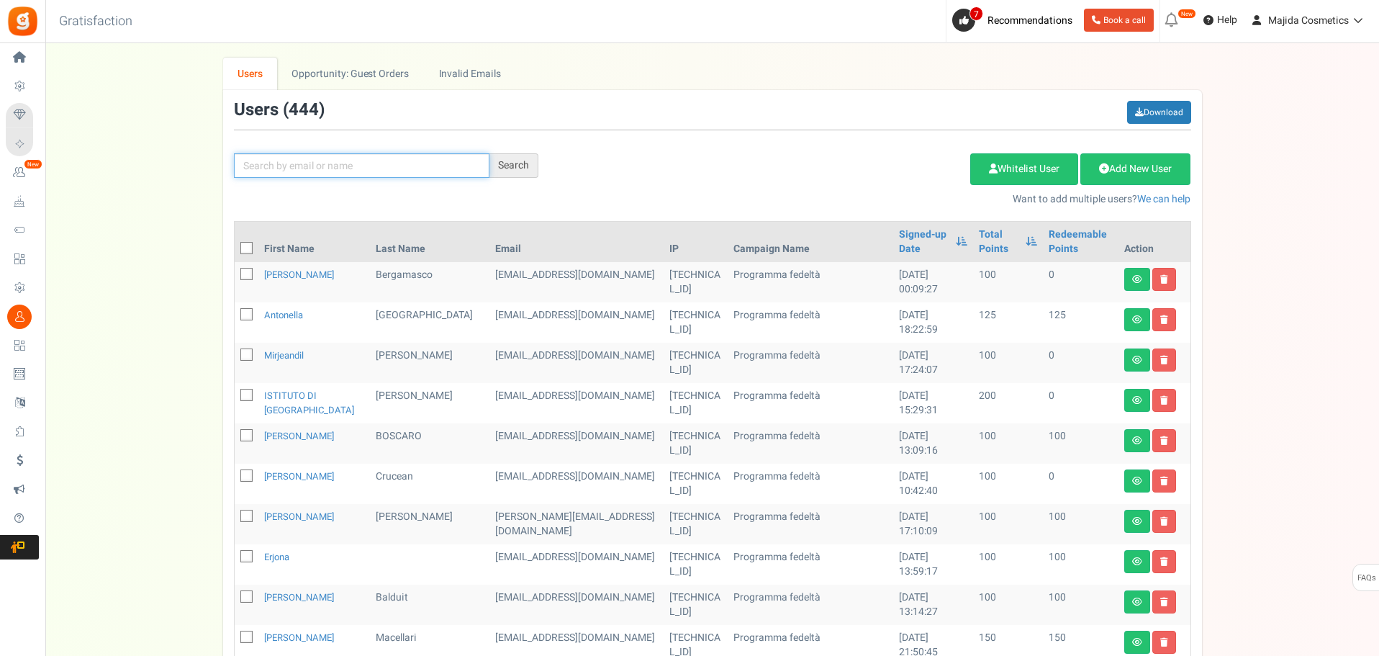
click at [360, 165] on input "text" at bounding box center [362, 165] width 256 height 24
paste input "Trevisan"
type input "Trevisan"
click at [510, 169] on div "Search" at bounding box center [513, 165] width 49 height 24
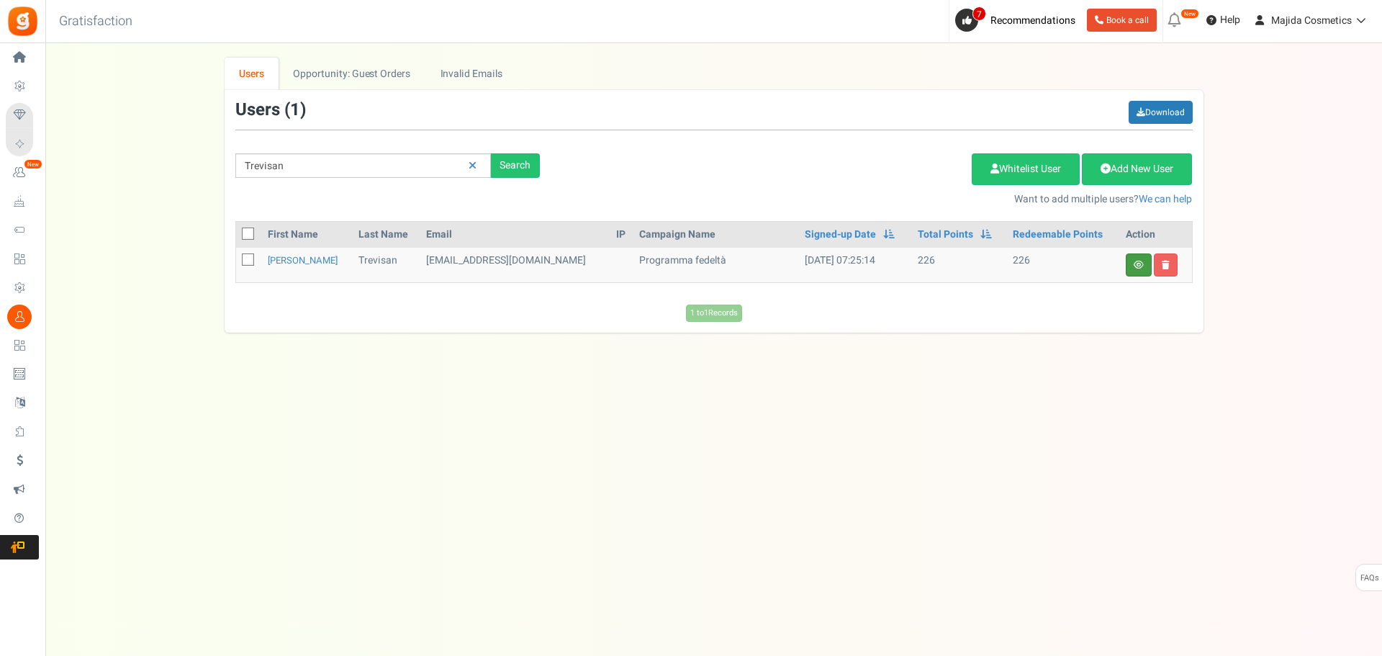
click at [1131, 271] on link at bounding box center [1139, 264] width 26 height 23
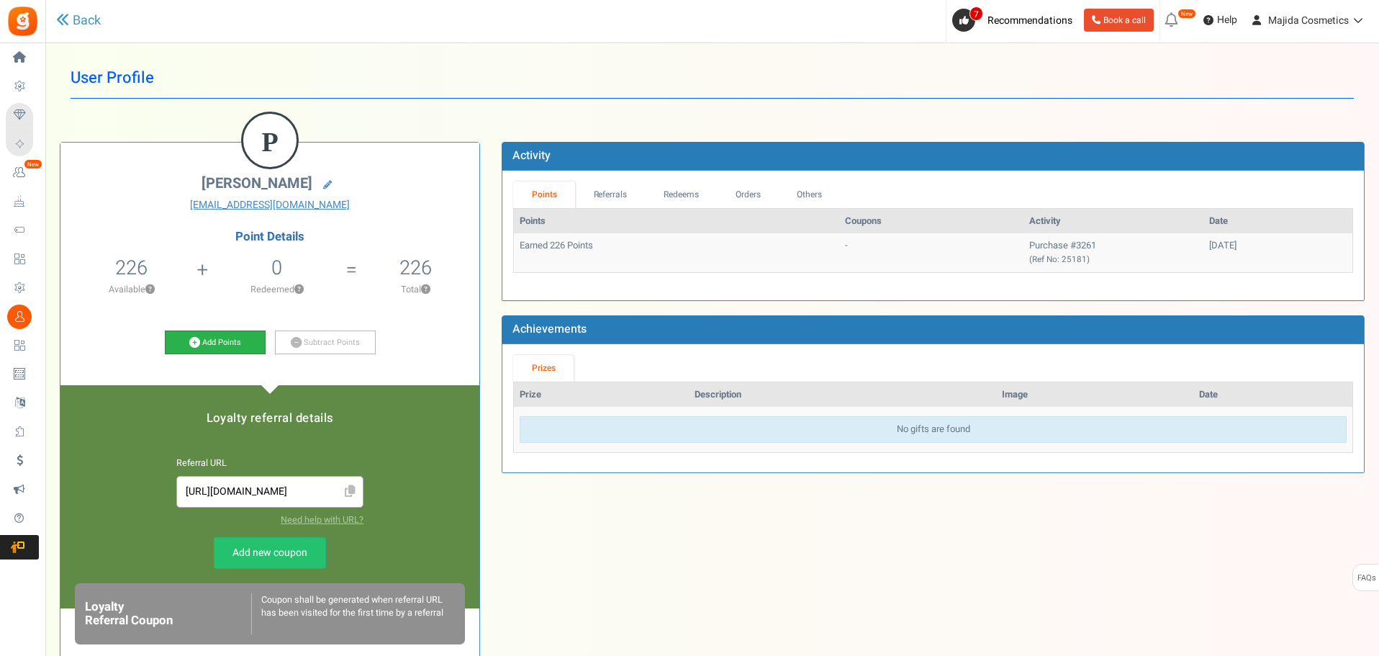
click at [240, 351] on link "Add Points" at bounding box center [215, 342] width 101 height 24
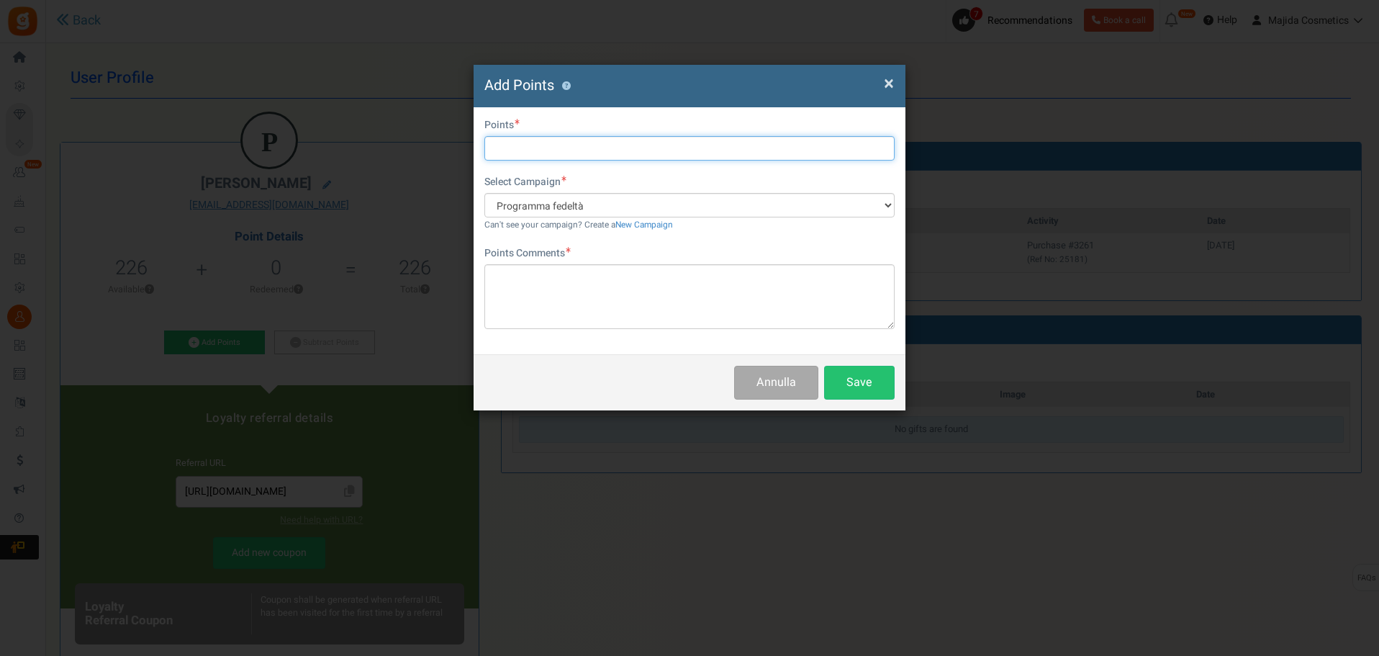
click at [541, 158] on input "text" at bounding box center [689, 148] width 410 height 24
type input "110"
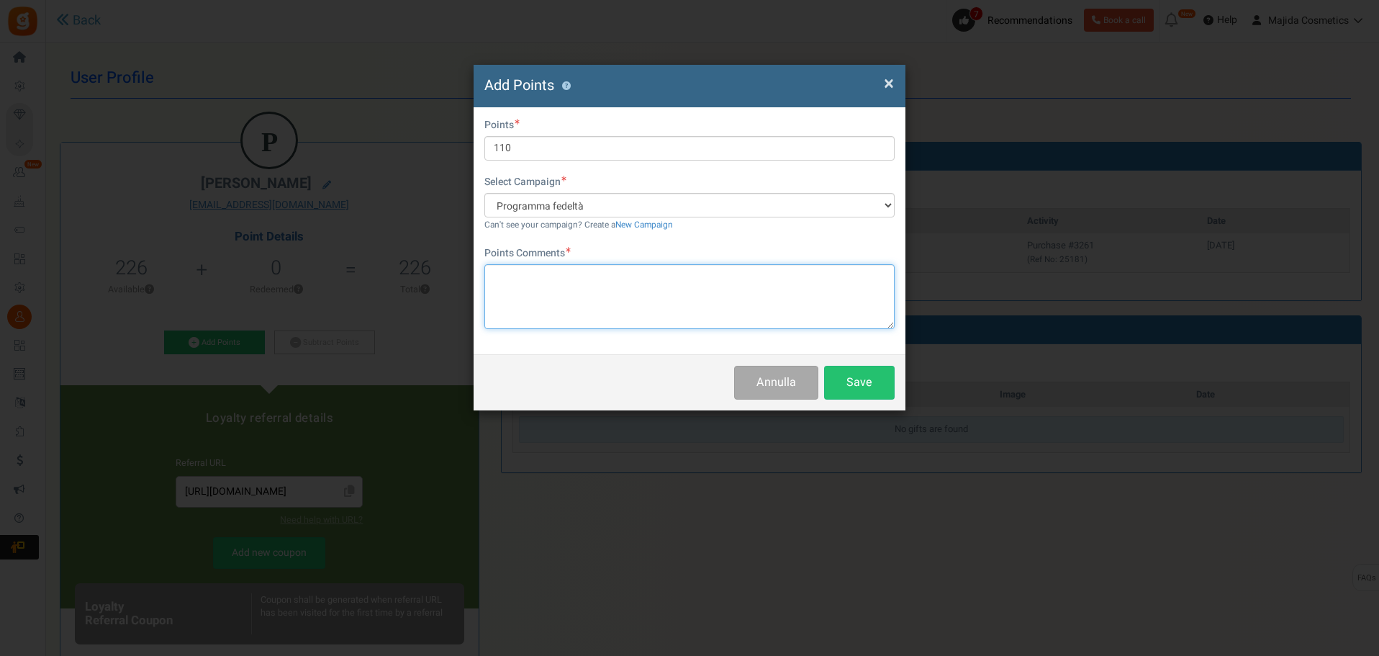
click at [523, 299] on textarea at bounding box center [689, 296] width 410 height 65
type textarea "[PERSON_NAME] 110 = 5,50 euro"
click at [866, 388] on button "Save" at bounding box center [859, 383] width 71 height 34
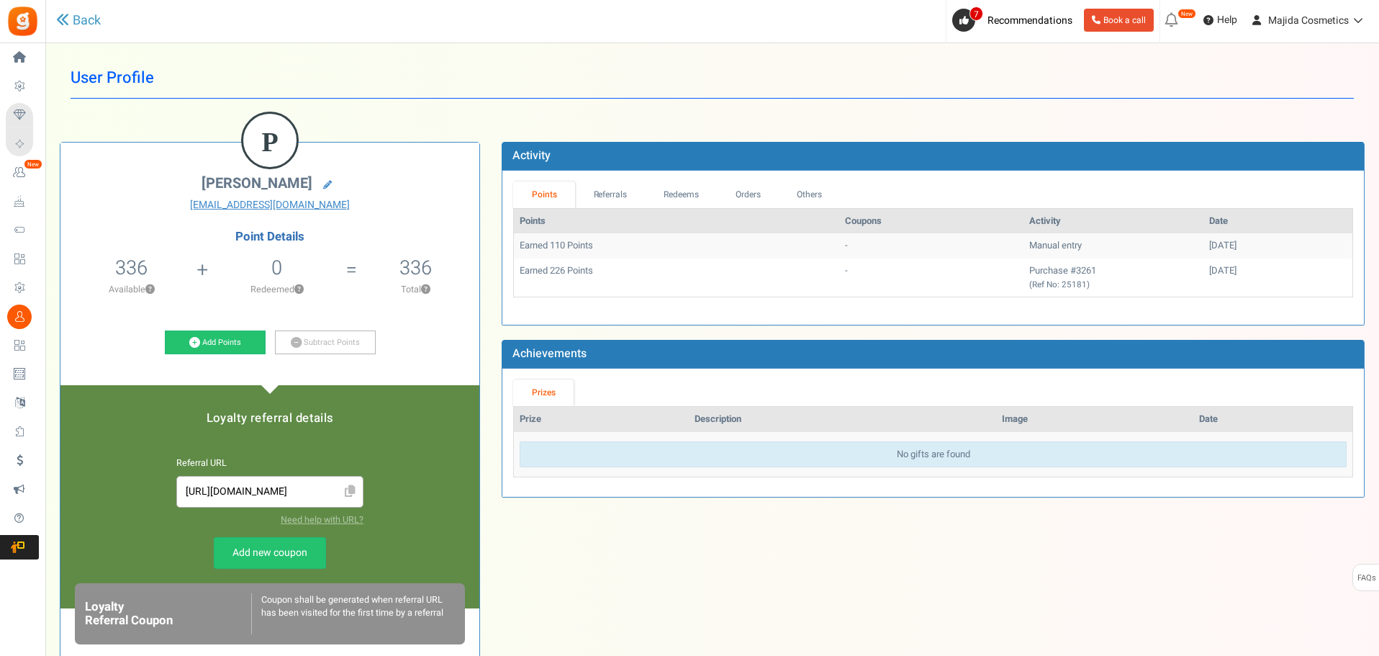
drag, startPoint x: 732, startPoint y: 559, endPoint x: 724, endPoint y: 560, distance: 7.9
click at [731, 559] on div "P [PERSON_NAME] [EMAIL_ADDRESS][DOMAIN_NAME] Point Details 336 226 Redeemable 0…" at bounding box center [712, 492] width 1326 height 744
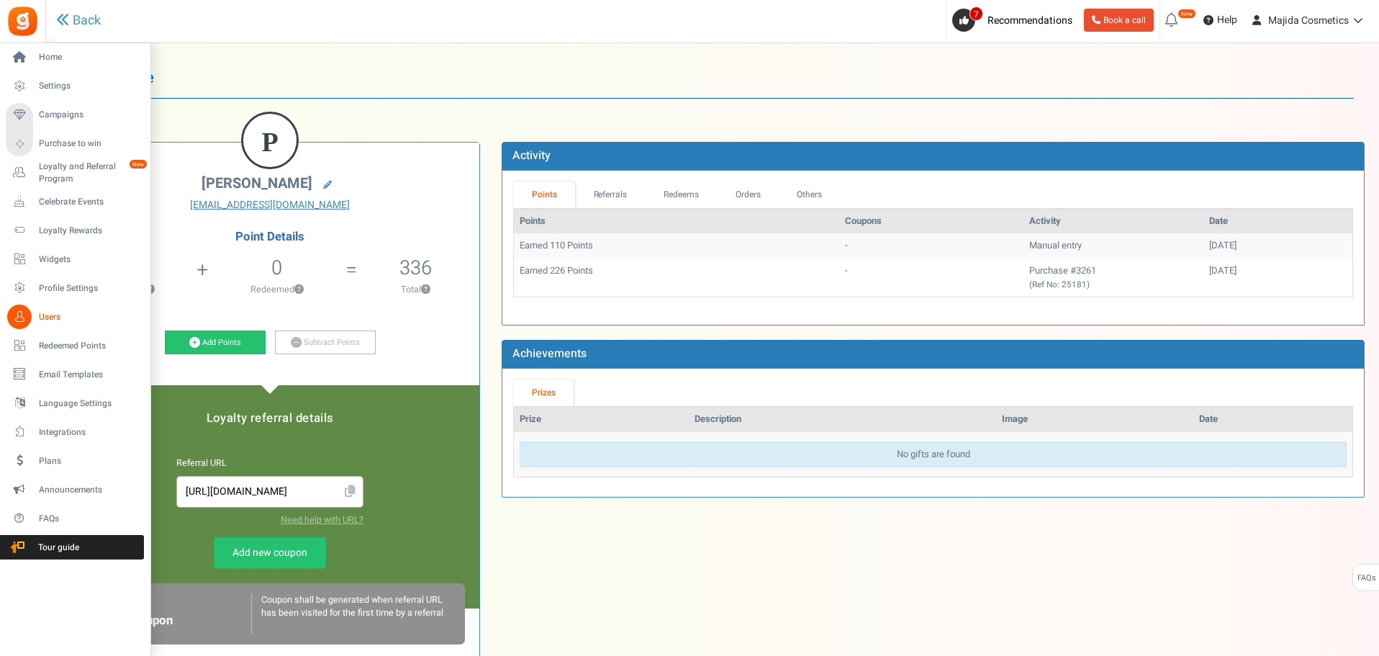
click at [60, 311] on span "Users" at bounding box center [89, 317] width 101 height 12
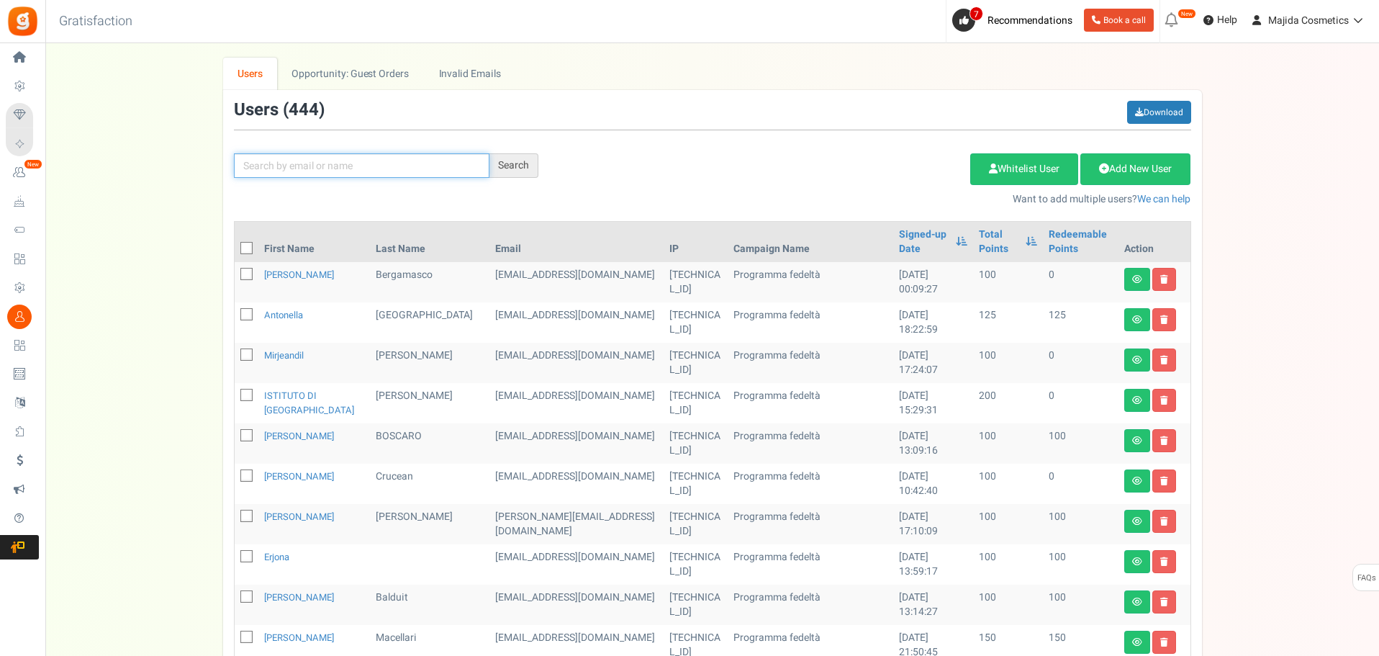
click at [339, 168] on input "text" at bounding box center [362, 165] width 256 height 24
paste input "320"
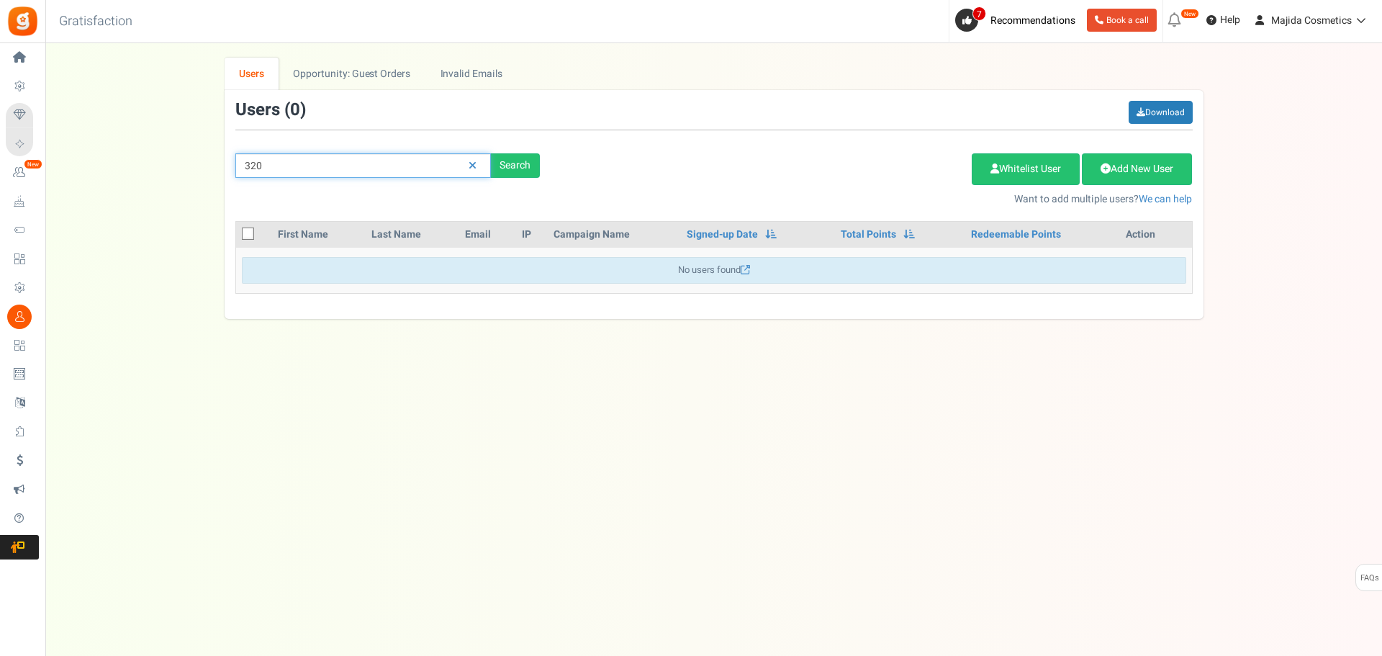
drag, startPoint x: 354, startPoint y: 163, endPoint x: 148, endPoint y: 143, distance: 206.8
click at [146, 147] on div "We've rolled out a NEW FEATURE! convert potential guest orders to customers. Ch…" at bounding box center [714, 188] width 1308 height 261
type input "к"
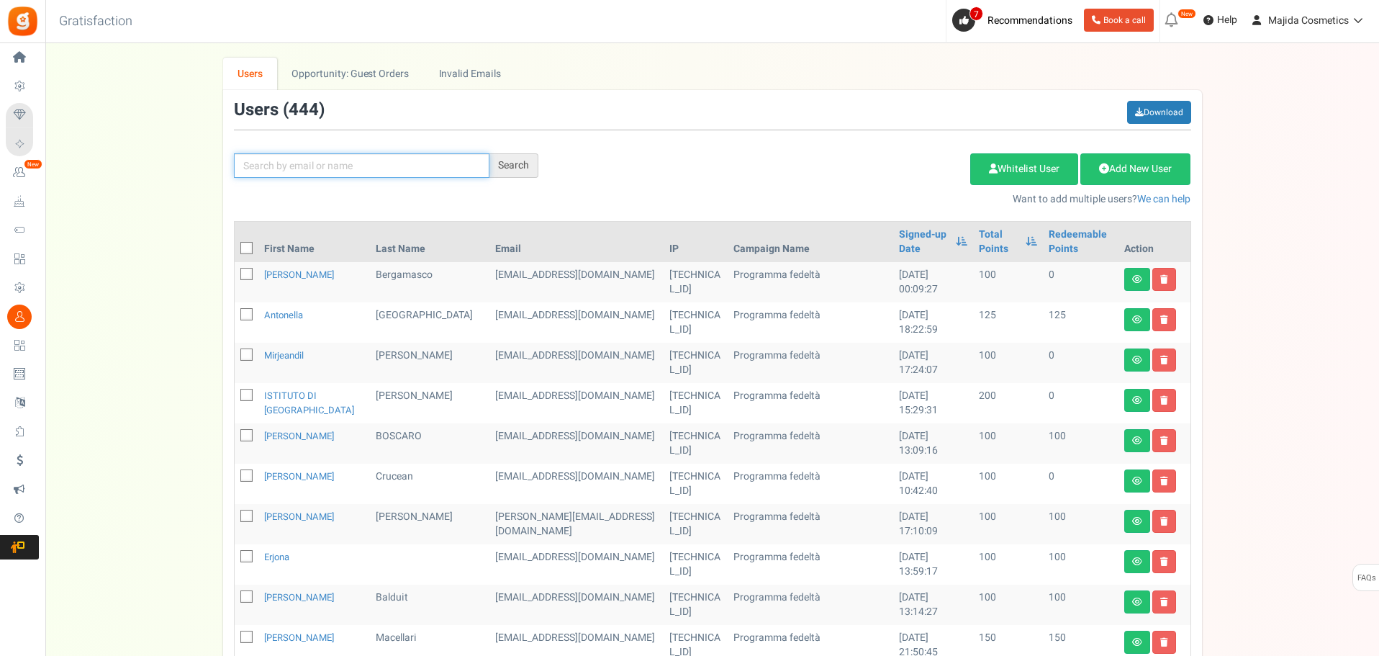
click at [254, 165] on input "text" at bounding box center [362, 165] width 256 height 24
type input "rubec"
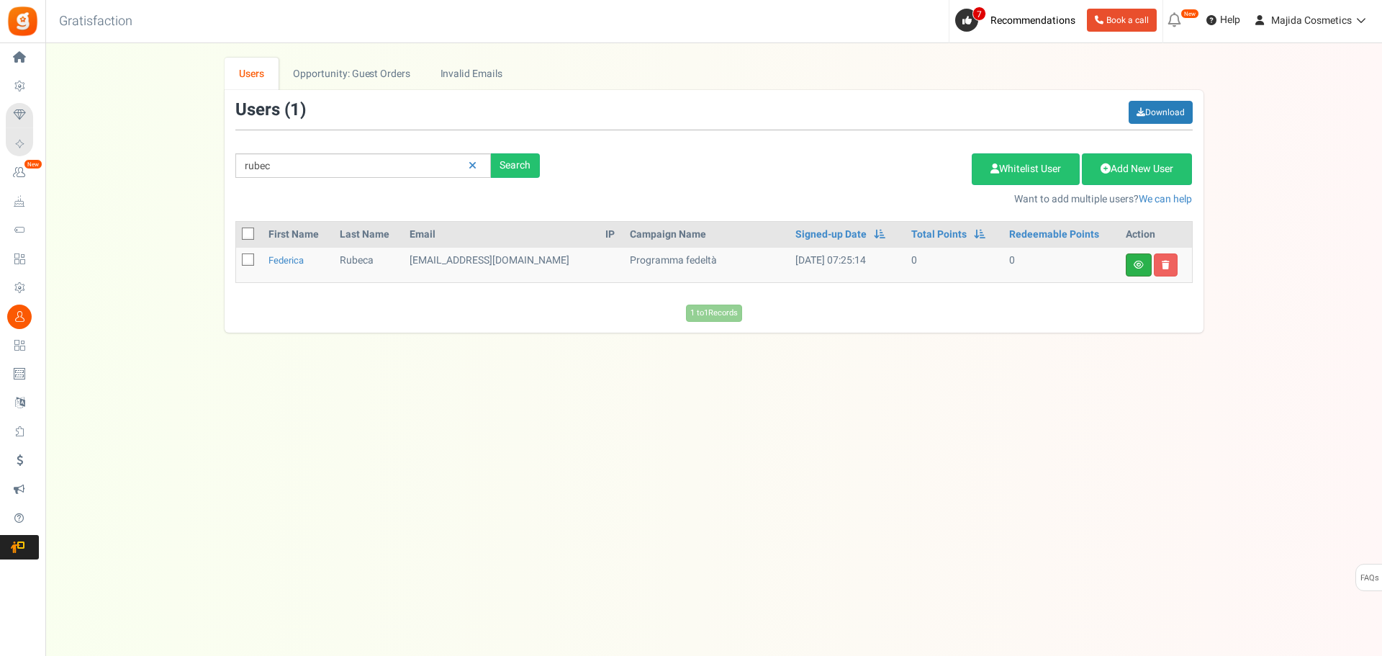
click at [1136, 257] on link at bounding box center [1139, 264] width 26 height 23
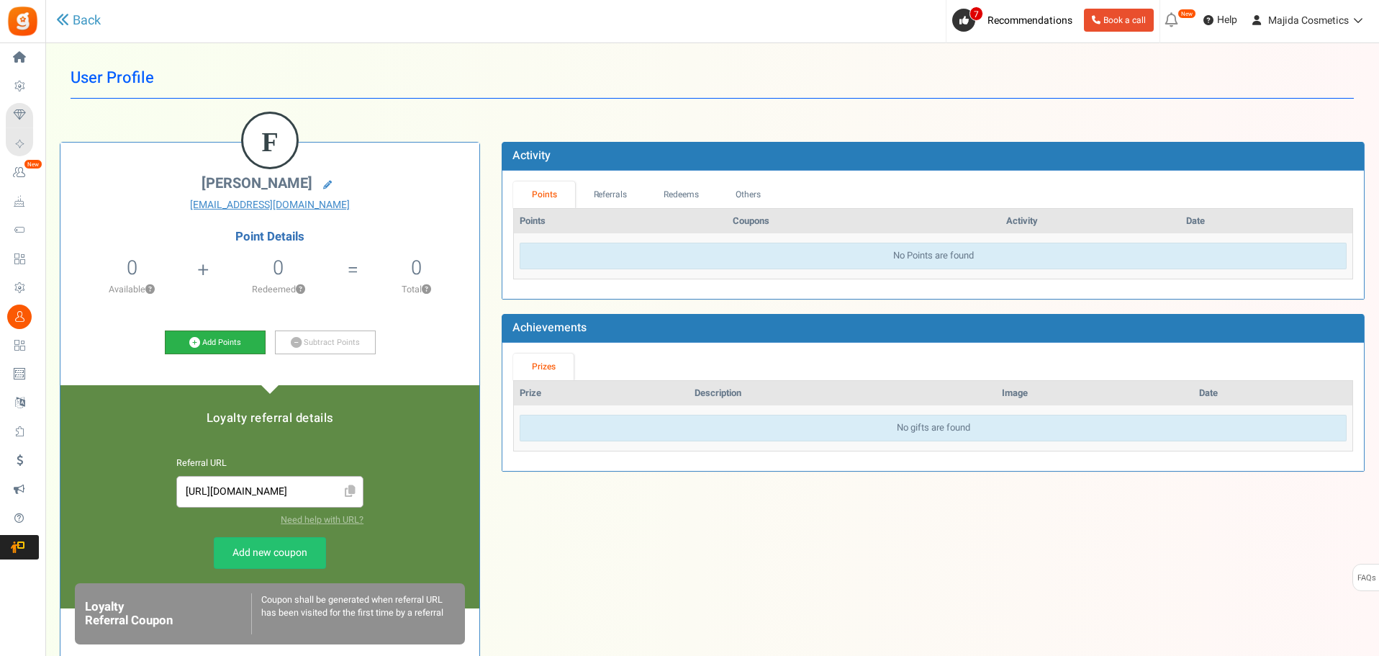
click at [222, 353] on link "Add Points" at bounding box center [215, 342] width 101 height 24
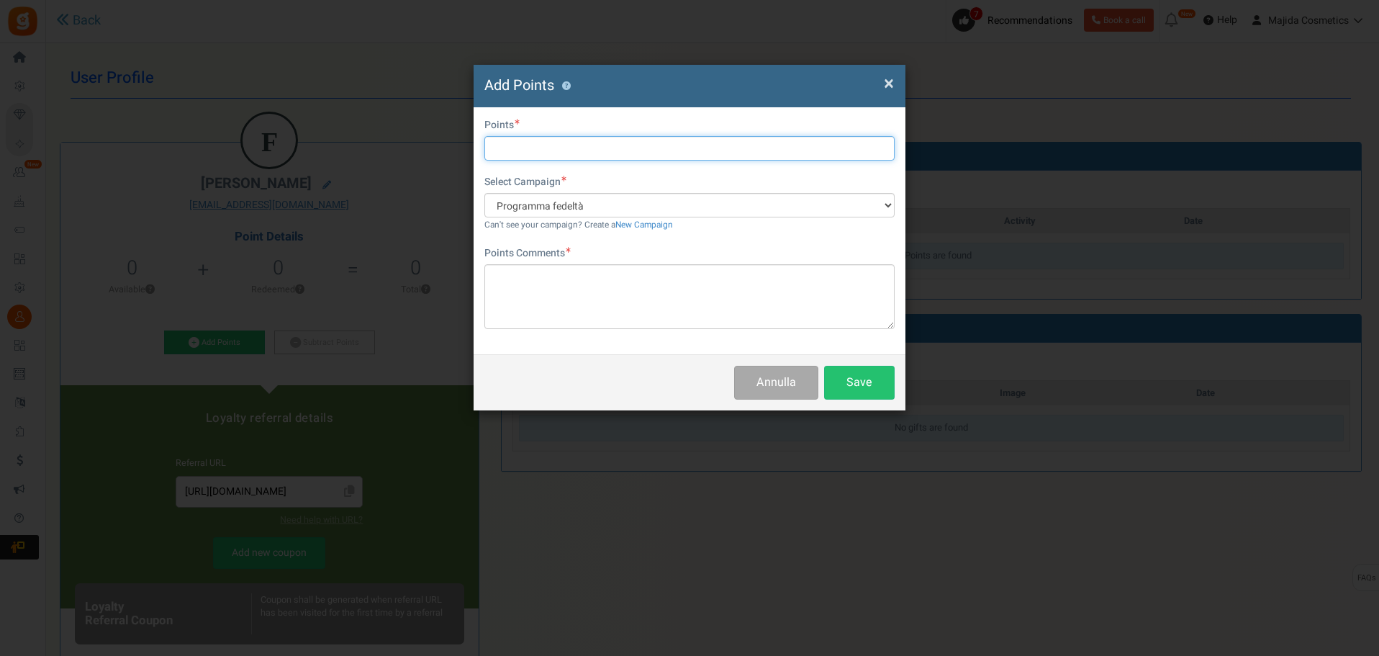
click at [552, 145] on input "text" at bounding box center [689, 148] width 410 height 24
type input "320"
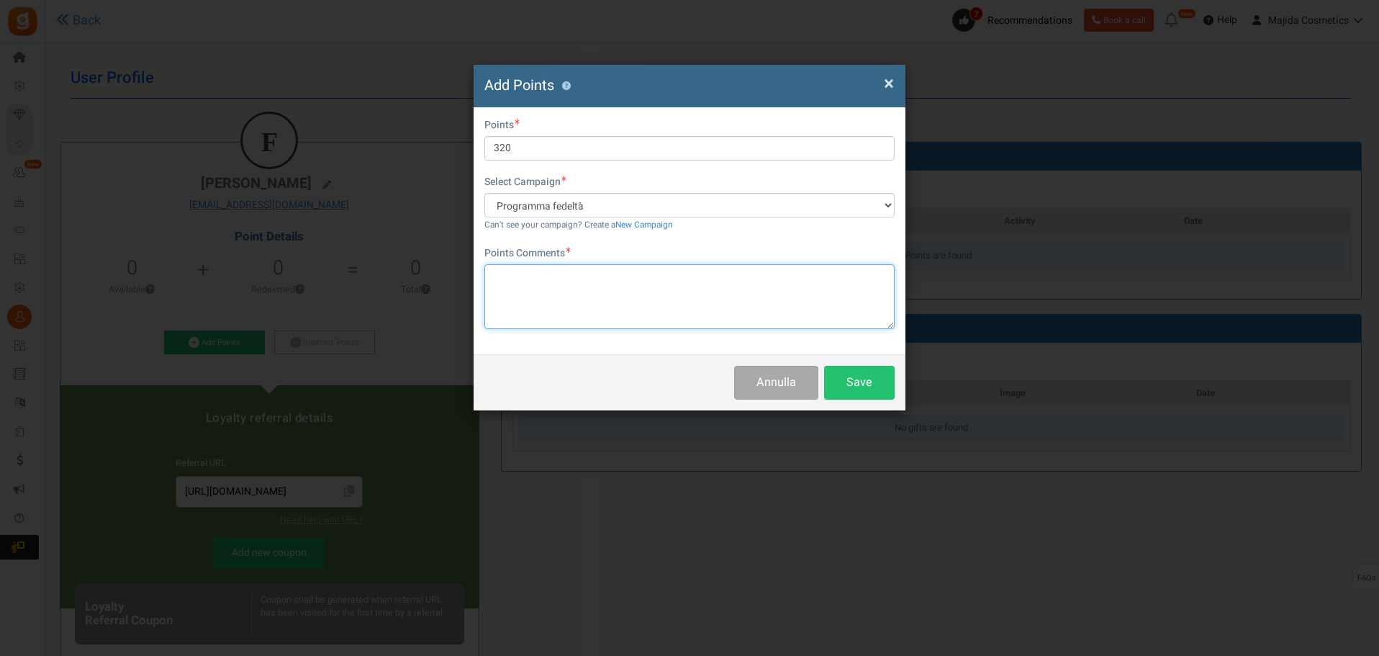
click at [566, 267] on textarea at bounding box center [689, 296] width 410 height 65
type textarea "[PERSON_NAME] 320 punti = 16 euro"
click at [849, 375] on button "Save" at bounding box center [859, 383] width 71 height 34
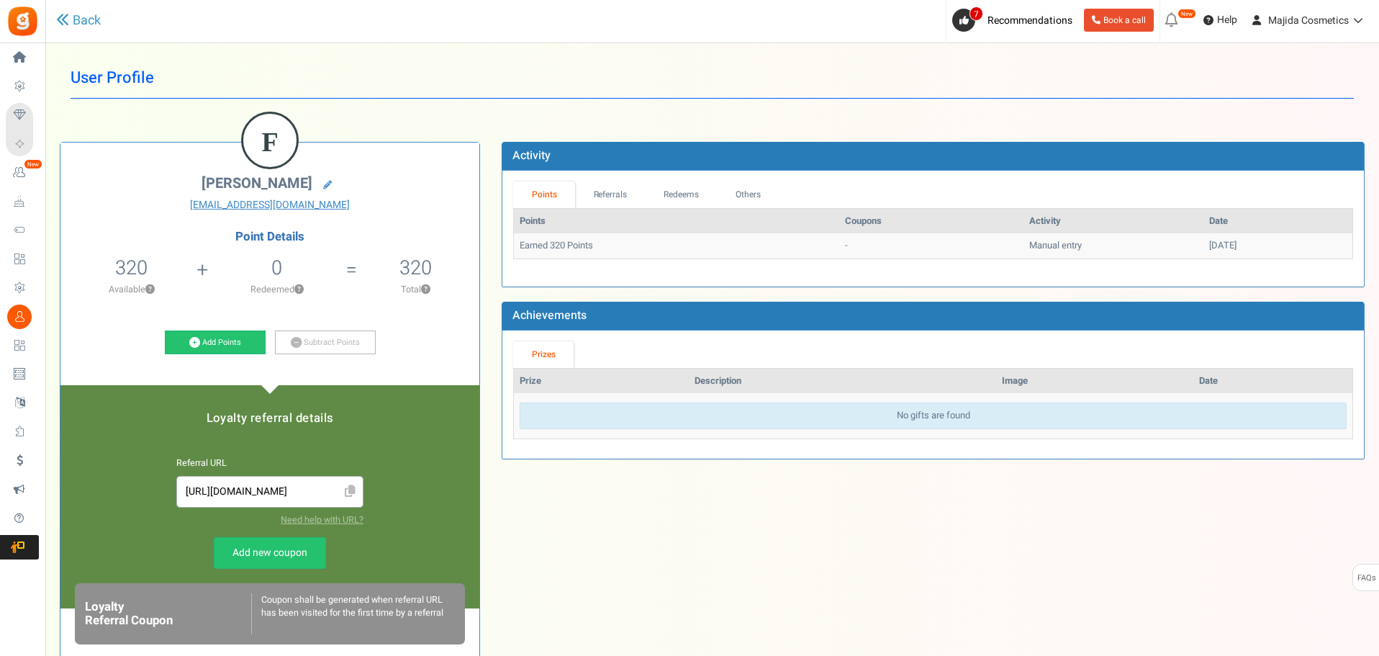
click at [1035, 611] on div "F federica rubeca [EMAIL_ADDRESS][DOMAIN_NAME] Point Details 320 0 Redeemable 0…" at bounding box center [712, 480] width 1326 height 720
click at [628, 577] on div "F federica rubeca [EMAIL_ADDRESS][DOMAIN_NAME] Point Details 320 0 Redeemable 0…" at bounding box center [712, 480] width 1326 height 720
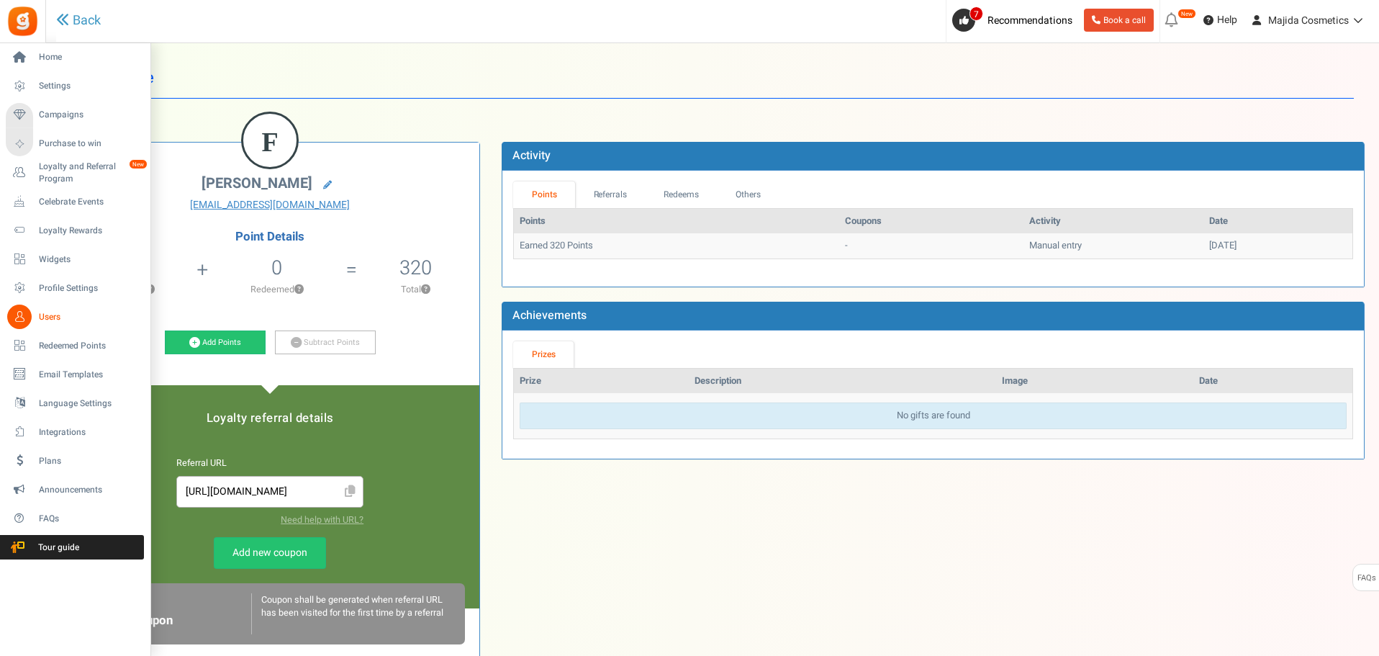
click at [49, 311] on span "Users" at bounding box center [89, 317] width 101 height 12
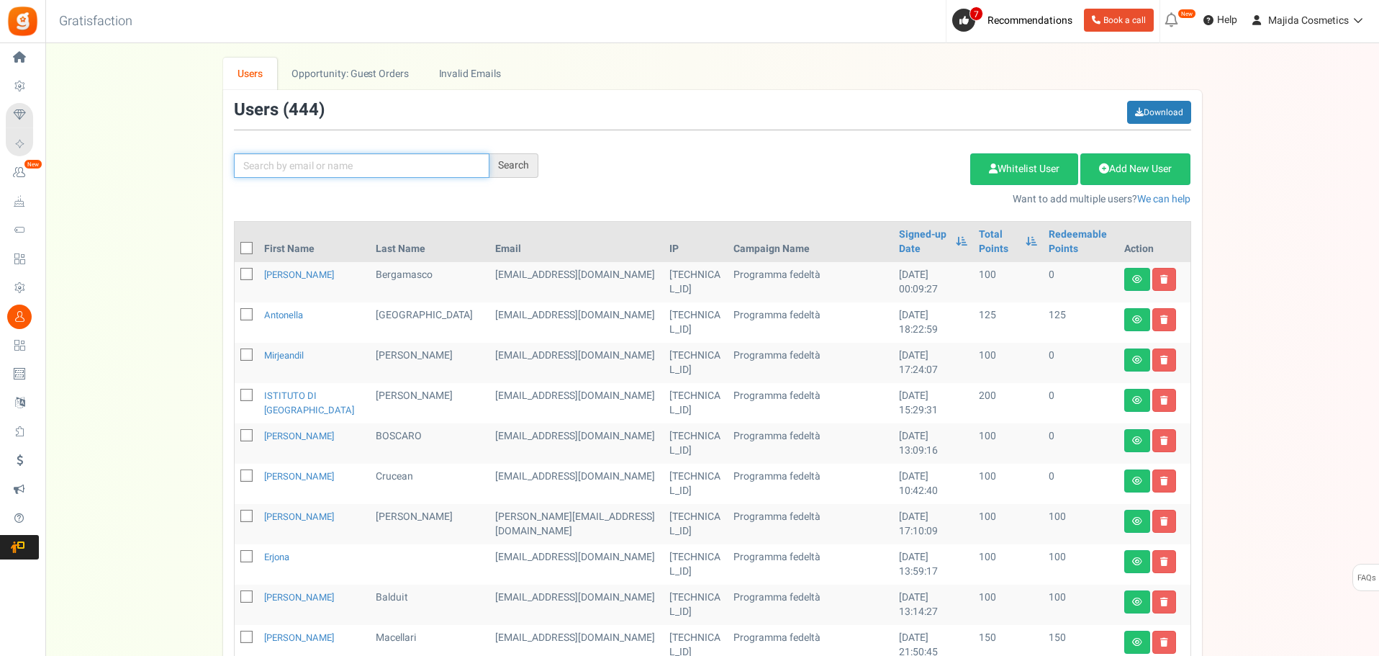
click at [278, 166] on input "text" at bounding box center [362, 165] width 256 height 24
paste input "Nagorna"
type input "Nagorna"
drag, startPoint x: 528, startPoint y: 161, endPoint x: 689, endPoint y: 382, distance: 273.1
click at [528, 161] on div "Search" at bounding box center [513, 165] width 49 height 24
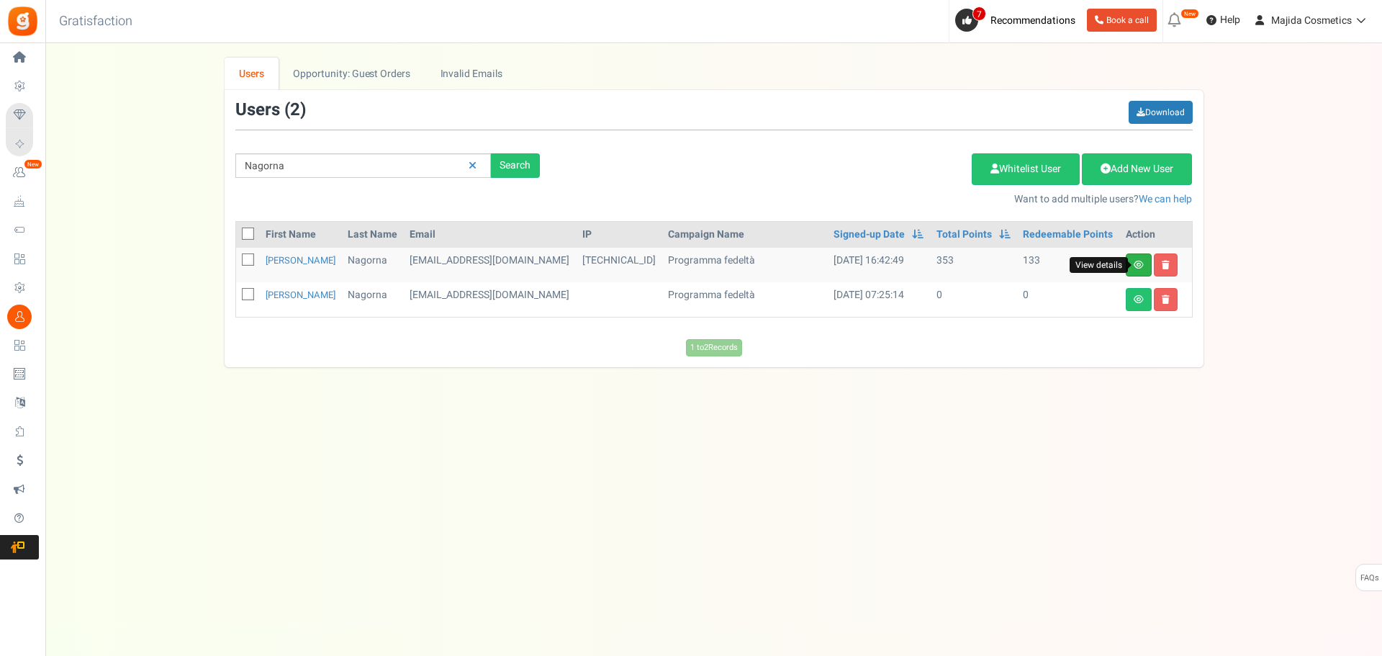
click at [1137, 268] on icon at bounding box center [1139, 265] width 10 height 9
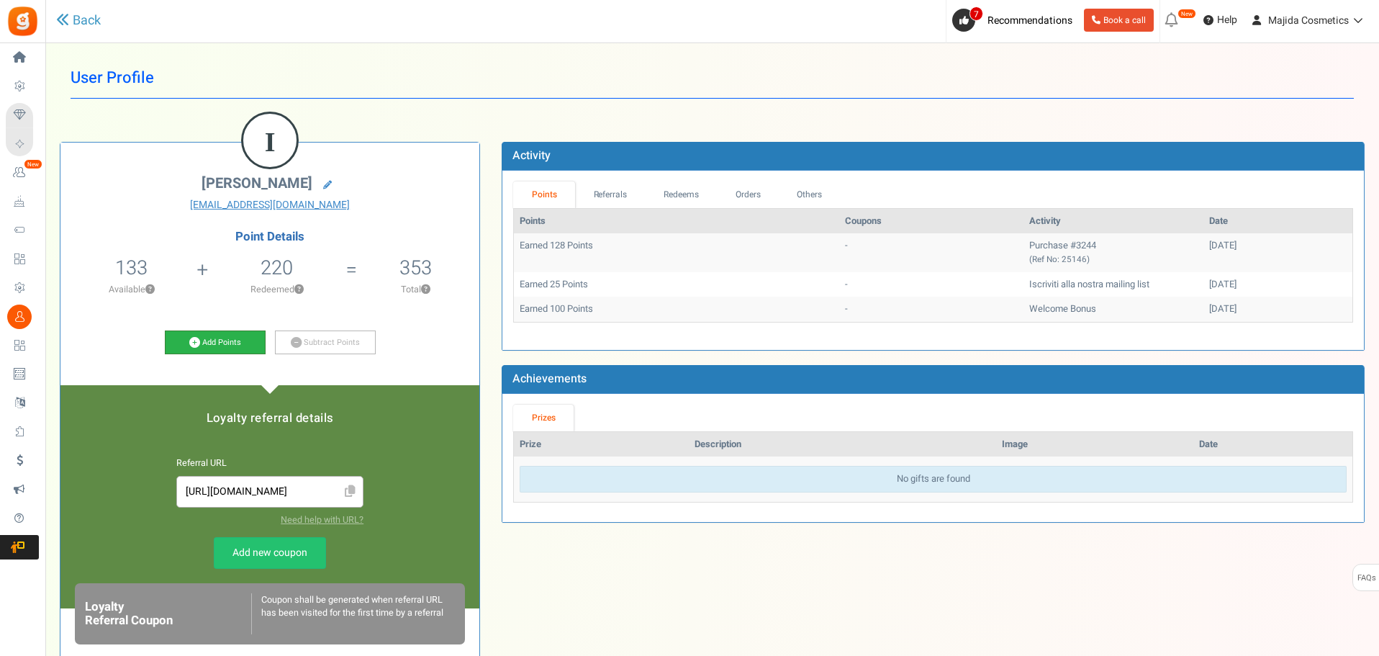
click at [235, 333] on link "Add Points" at bounding box center [215, 342] width 101 height 24
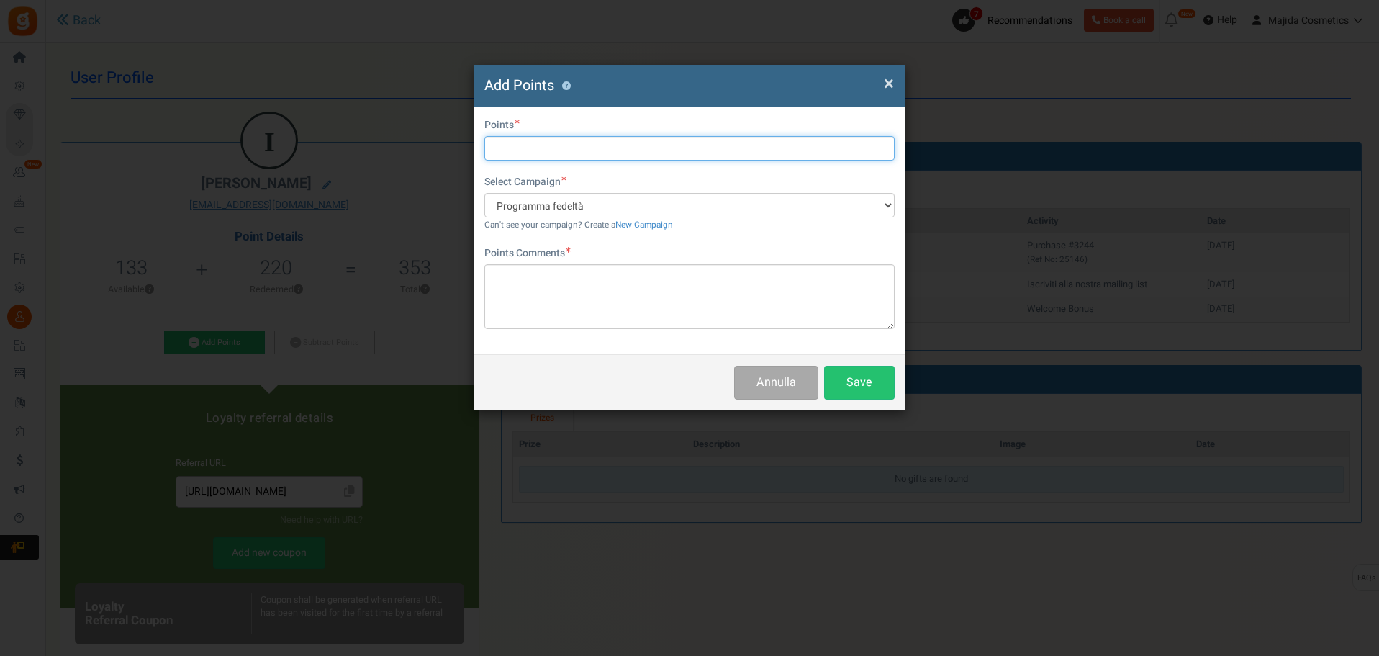
click at [546, 155] on input "text" at bounding box center [689, 148] width 410 height 24
type input "180"
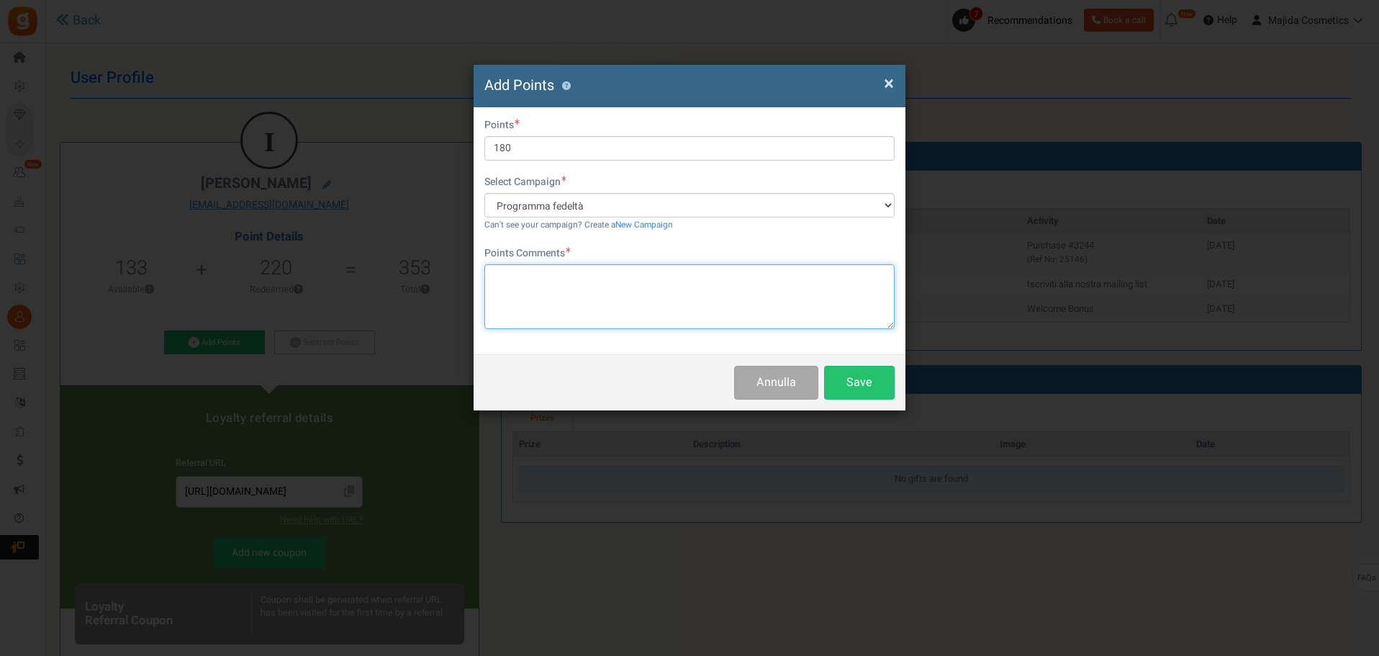
click at [616, 271] on textarea at bounding box center [689, 296] width 410 height 65
type textarea "М"
click at [556, 293] on textarea "[PERSON_NAME] 180 punti = 9 ueuro" at bounding box center [689, 296] width 410 height 65
type textarea "[PERSON_NAME] 180 punti = 9 euro"
click at [858, 374] on button "Save" at bounding box center [859, 383] width 71 height 34
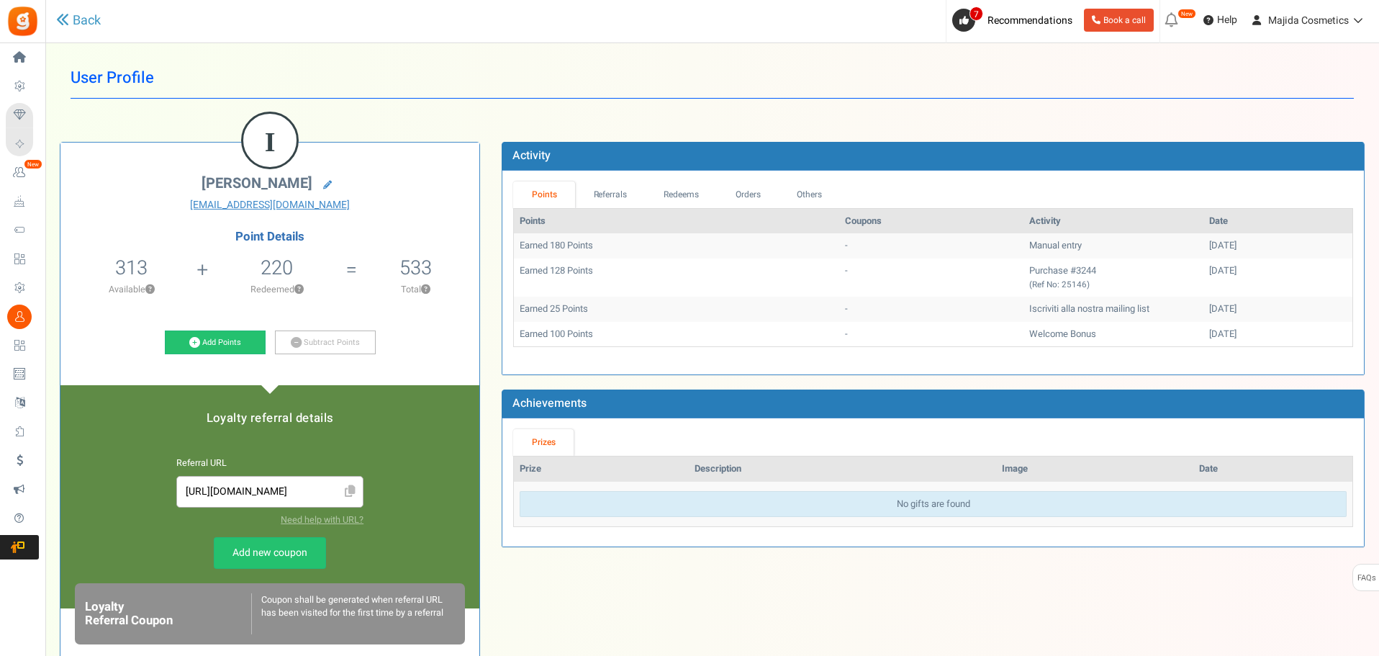
drag, startPoint x: 978, startPoint y: 589, endPoint x: 965, endPoint y: 589, distance: 13.0
click at [978, 589] on div "I [PERSON_NAME] [EMAIL_ADDRESS][DOMAIN_NAME] Point Details 313 133 Redeemable 0…" at bounding box center [712, 493] width 1326 height 746
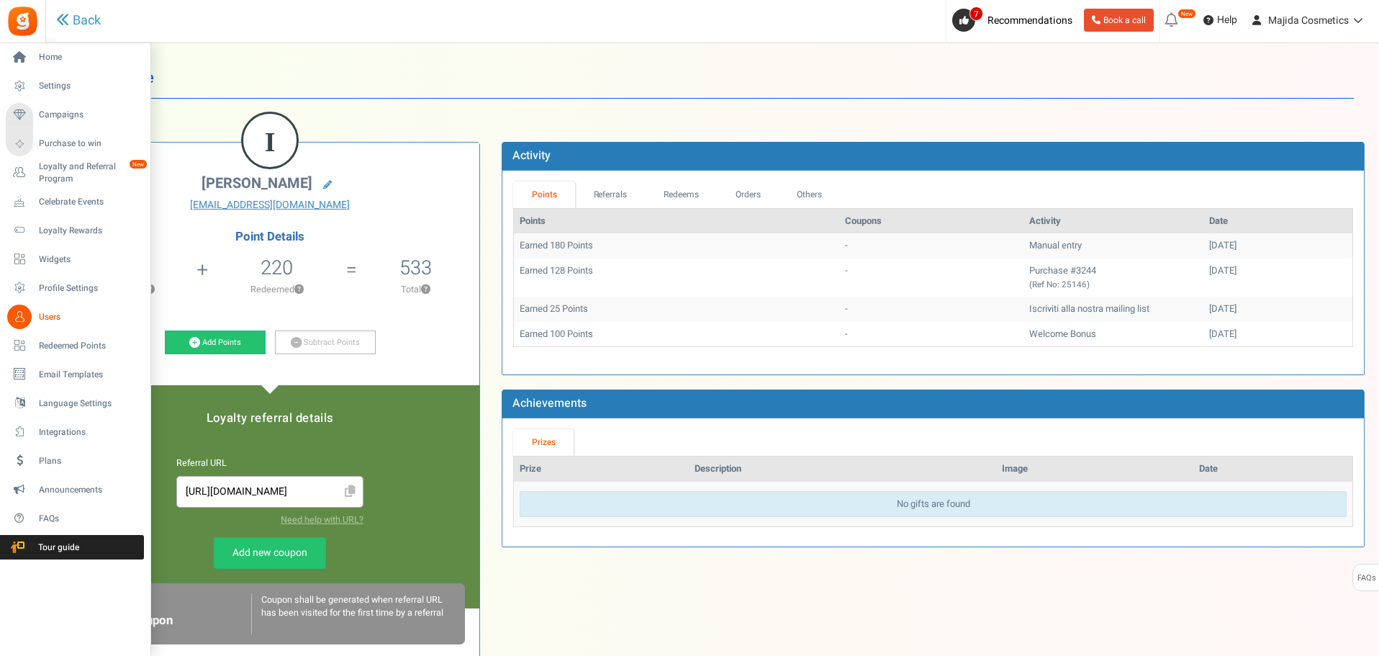
click at [47, 311] on span "Users" at bounding box center [89, 317] width 101 height 12
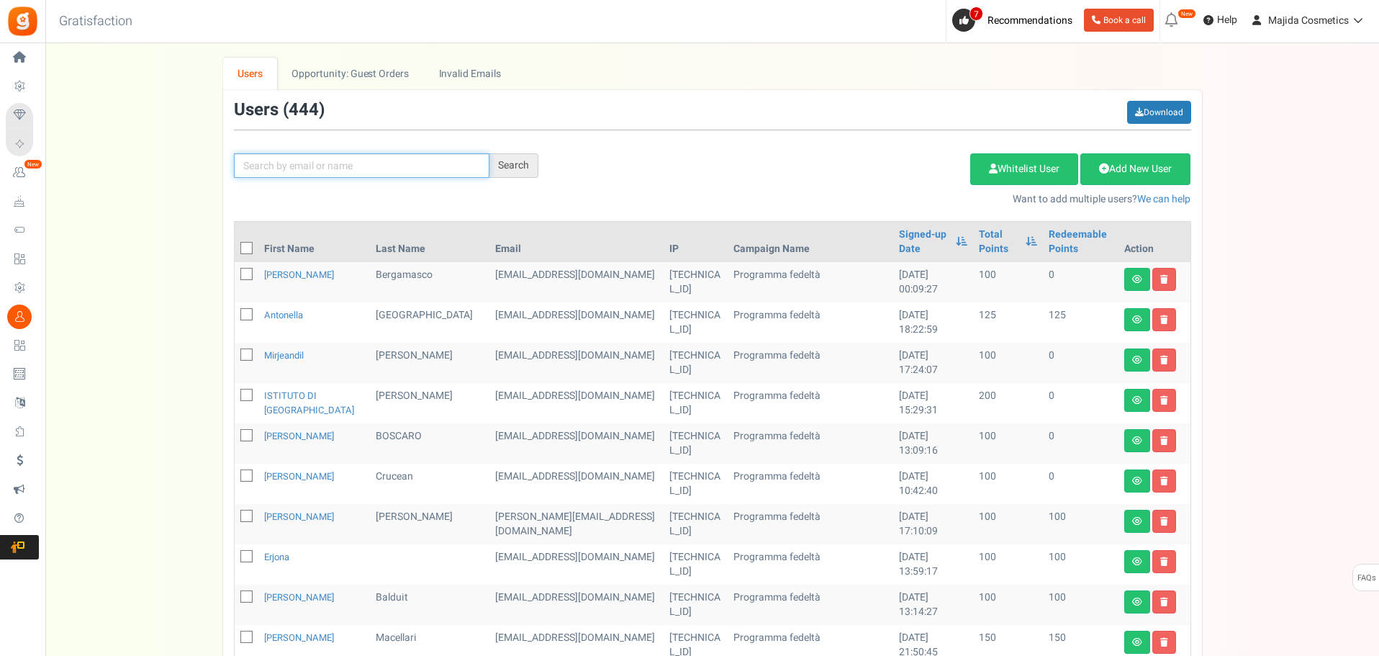
click at [441, 165] on input "text" at bounding box center [362, 165] width 256 height 24
paste input "Uritu"
type input "Uritu"
click at [520, 156] on div "Search" at bounding box center [513, 165] width 49 height 24
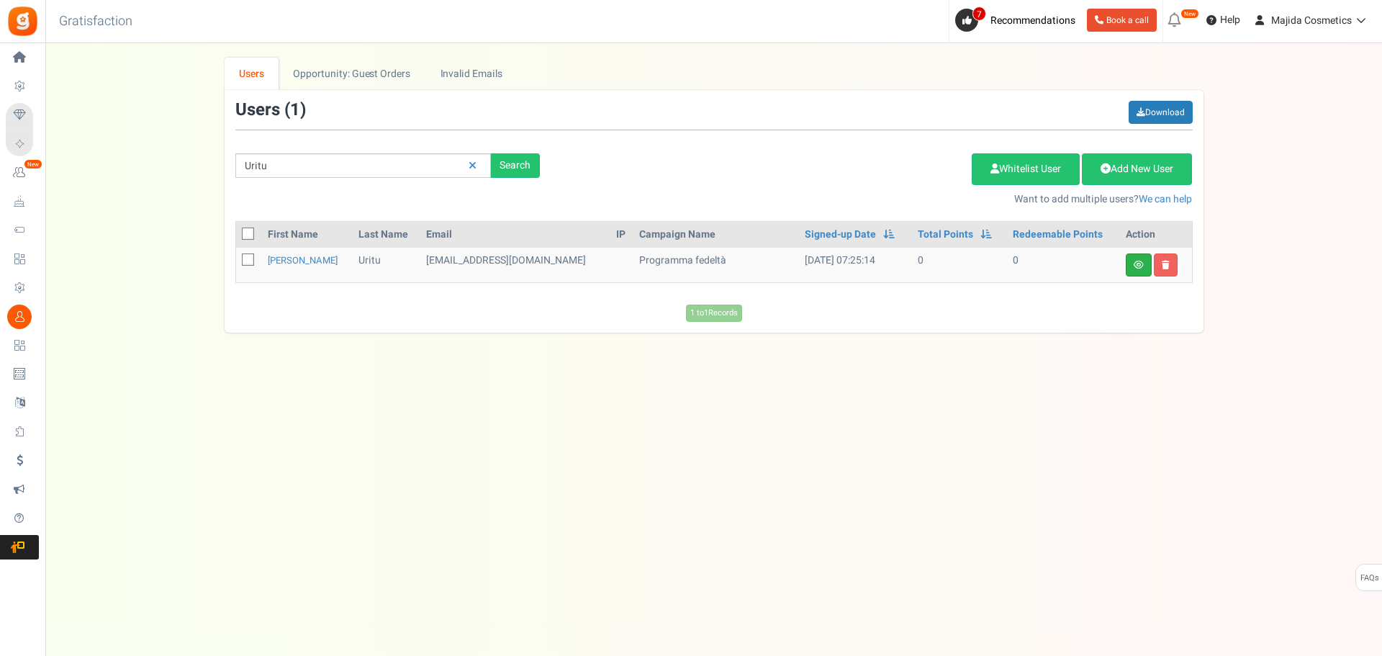
click at [1135, 271] on link at bounding box center [1139, 264] width 26 height 23
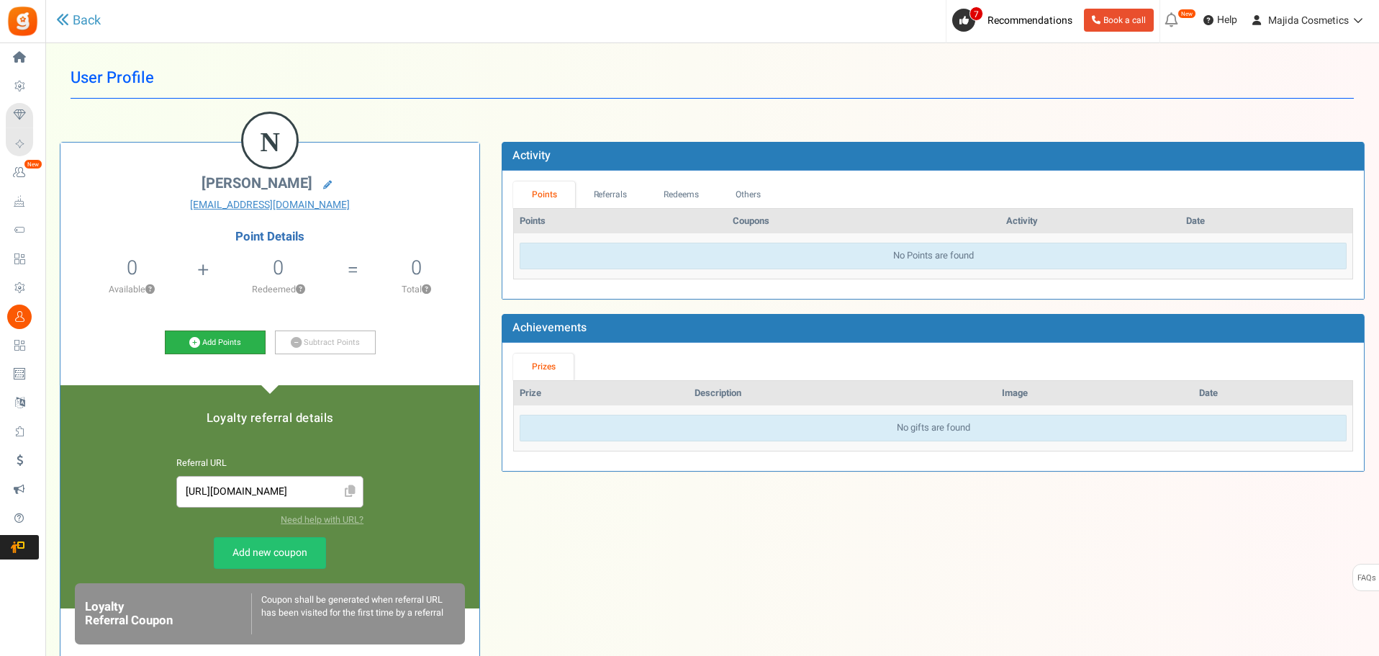
click at [203, 341] on link "Add Points" at bounding box center [215, 342] width 101 height 24
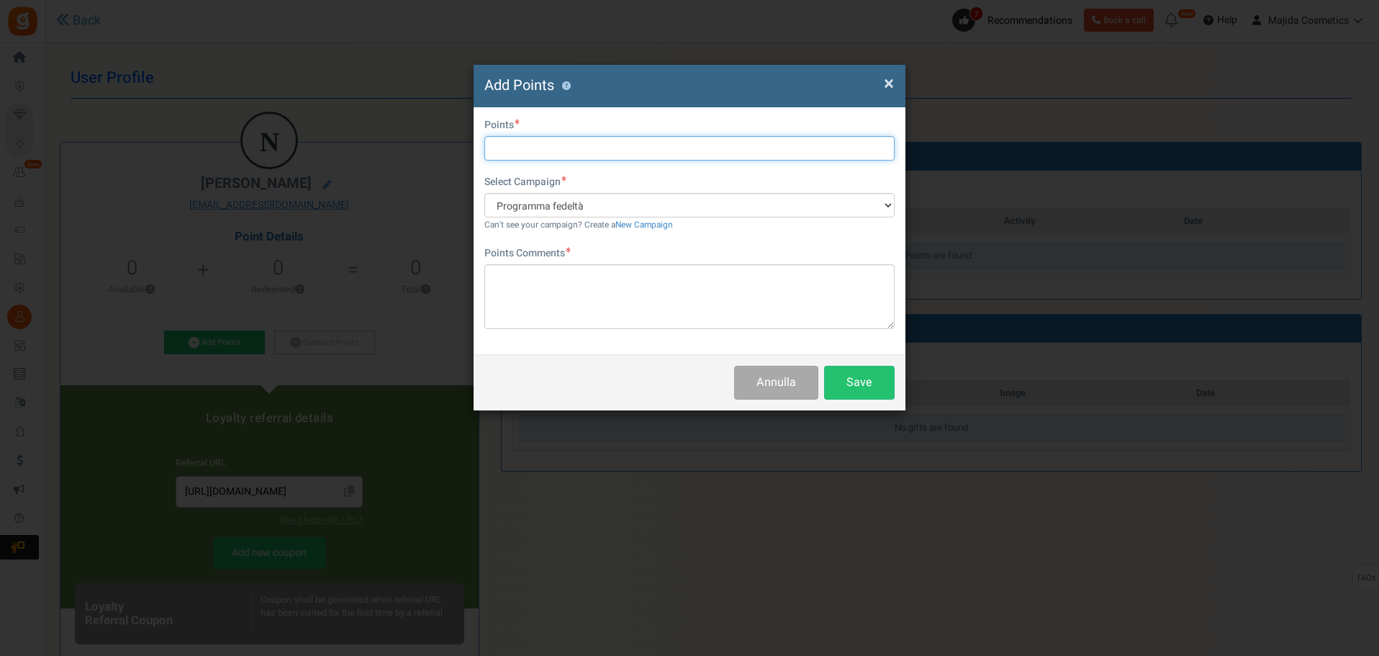
click at [527, 146] on input "text" at bounding box center [689, 148] width 410 height 24
type input "276"
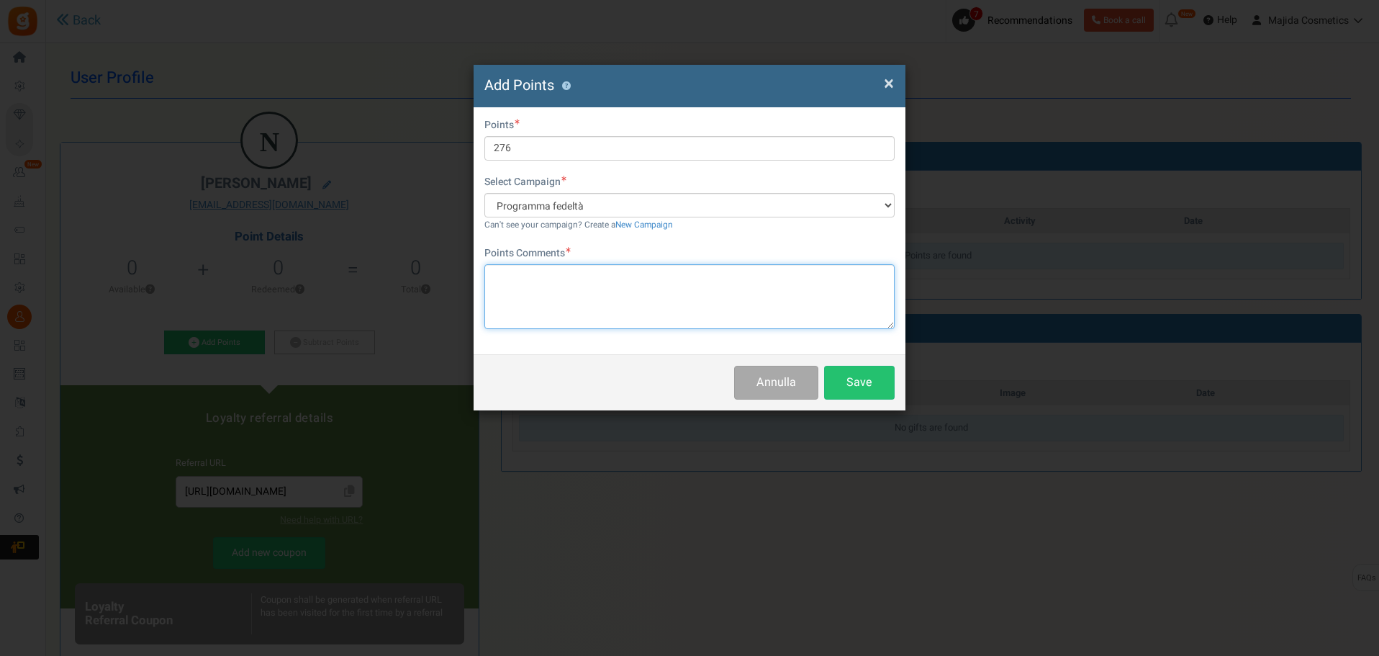
click at [514, 283] on textarea at bounding box center [689, 296] width 410 height 65
type textarea "2"
type textarea "М"
click at [574, 292] on textarea "[PERSON_NAME] 276 punti = 13,8 eiro" at bounding box center [689, 296] width 410 height 65
type textarea "[PERSON_NAME] 276 punti = 13,8 euro"
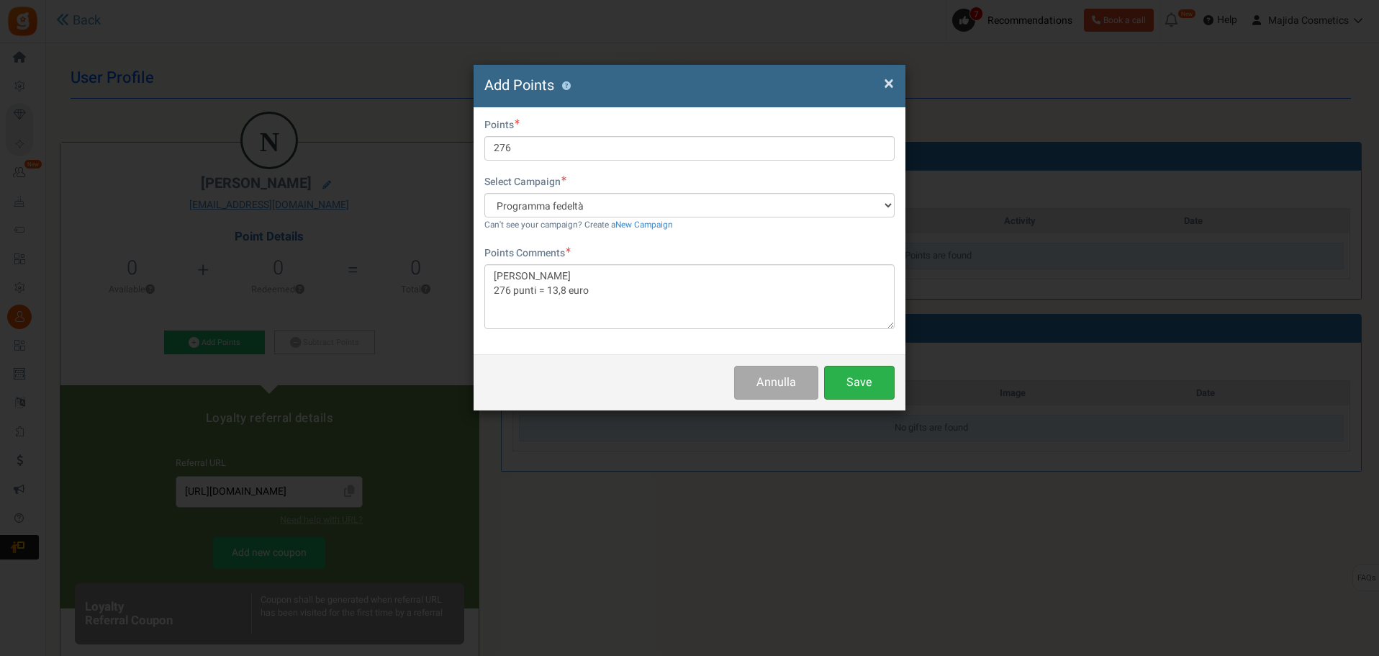
click at [872, 394] on button "Save" at bounding box center [859, 383] width 71 height 34
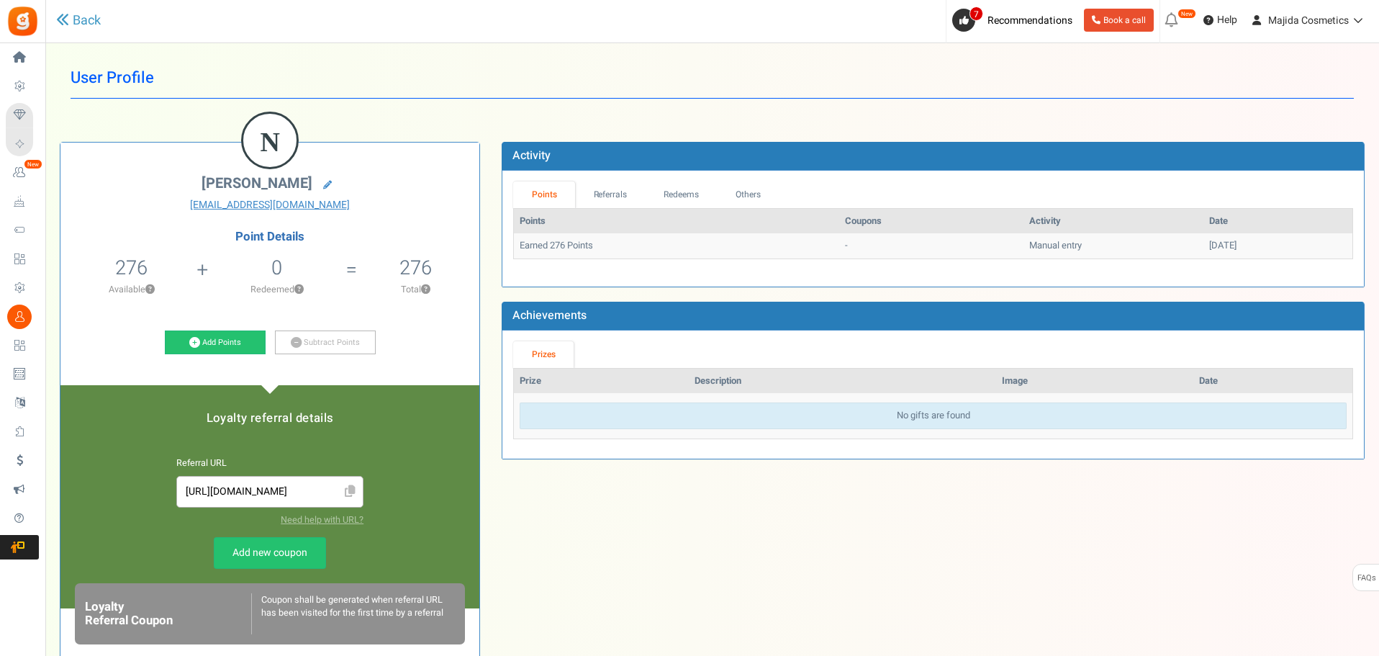
click at [756, 579] on div "N [PERSON_NAME] [EMAIL_ADDRESS][DOMAIN_NAME] Point Details 276 0 Redeemable 0 E…" at bounding box center [712, 480] width 1326 height 720
click at [0, 0] on span "Users" at bounding box center [0, 0] width 0 height 0
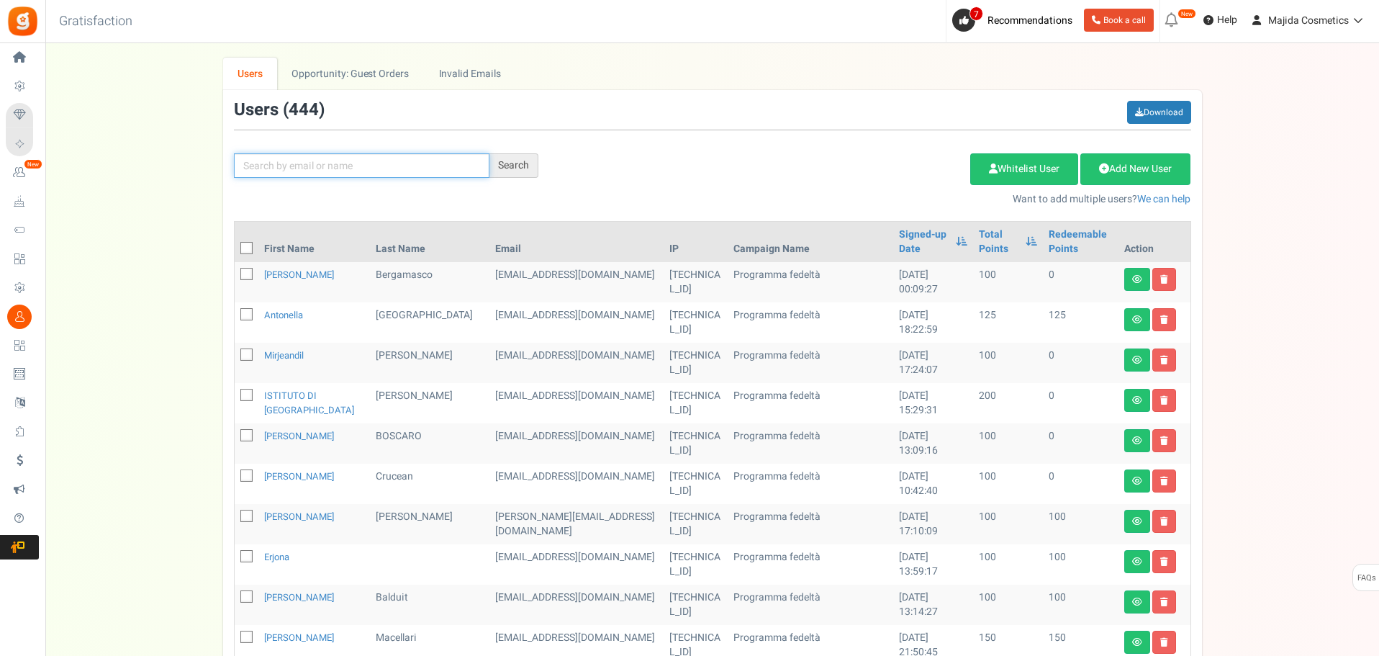
click at [393, 173] on input "text" at bounding box center [362, 165] width 256 height 24
paste input "mandelli"
type input "mandelli"
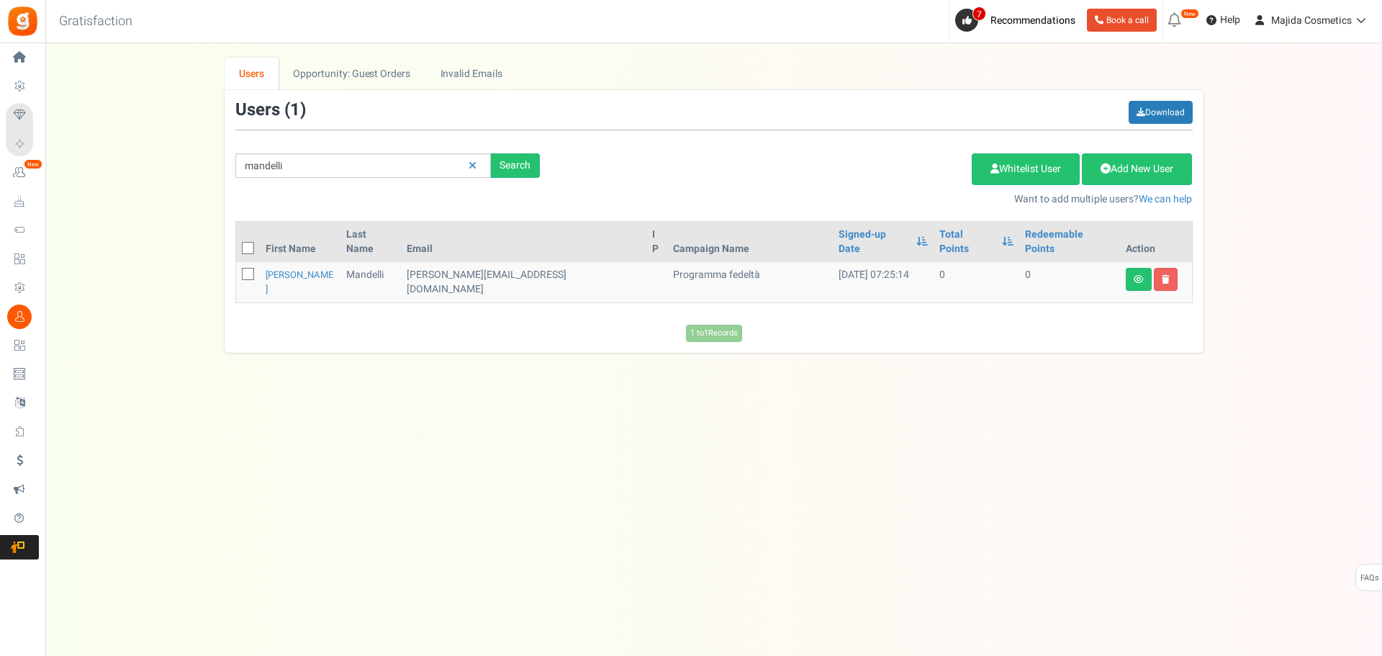
click at [554, 262] on td "[PERSON_NAME][EMAIL_ADDRESS][DOMAIN_NAME]" at bounding box center [524, 282] width 246 height 40
click at [1141, 275] on icon at bounding box center [1139, 279] width 10 height 9
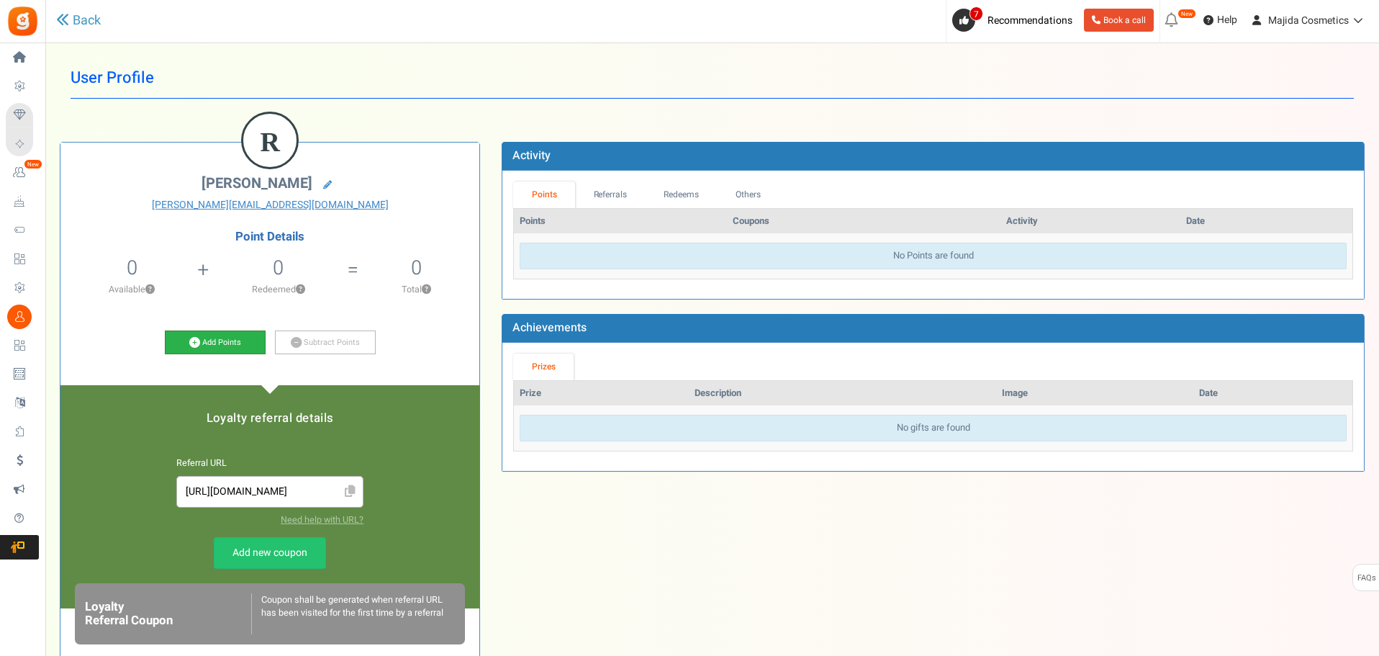
click at [229, 341] on link "Add Points" at bounding box center [215, 342] width 101 height 24
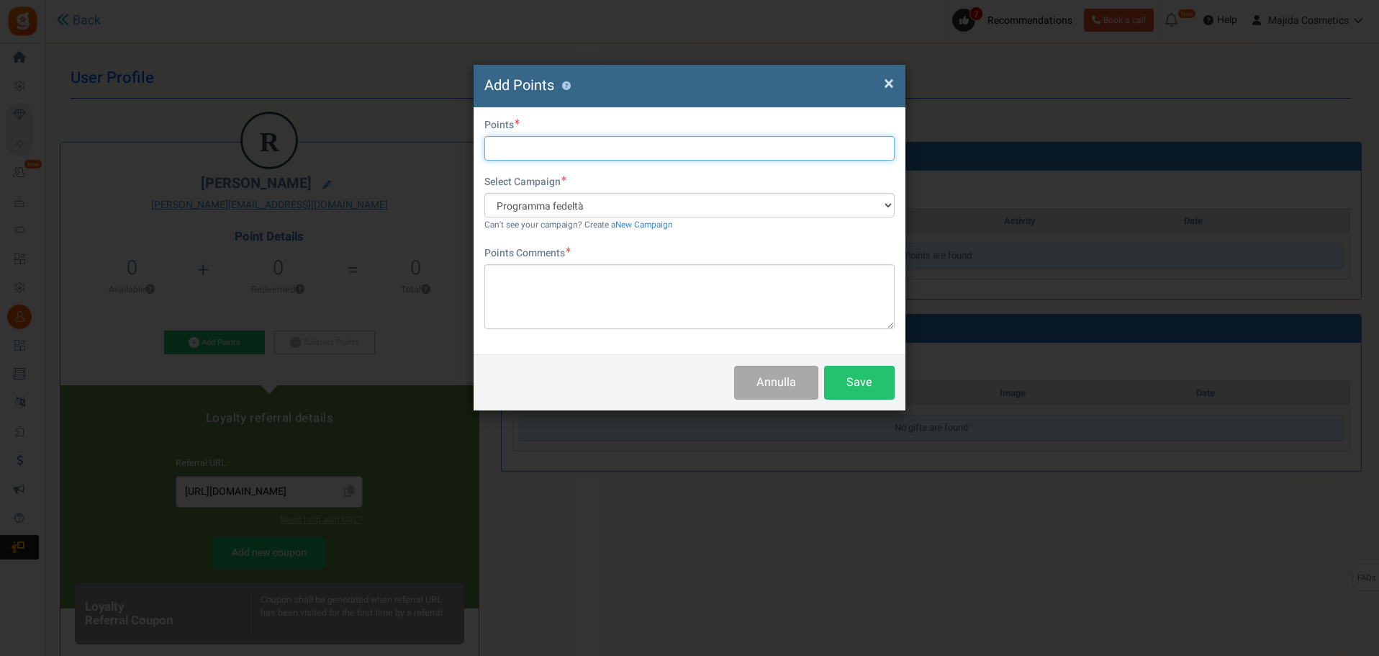
drag, startPoint x: 551, startPoint y: 159, endPoint x: 629, endPoint y: 278, distance: 141.9
click at [551, 158] on input "text" at bounding box center [689, 148] width 410 height 24
click at [530, 140] on input "text" at bounding box center [689, 148] width 410 height 24
type input "270"
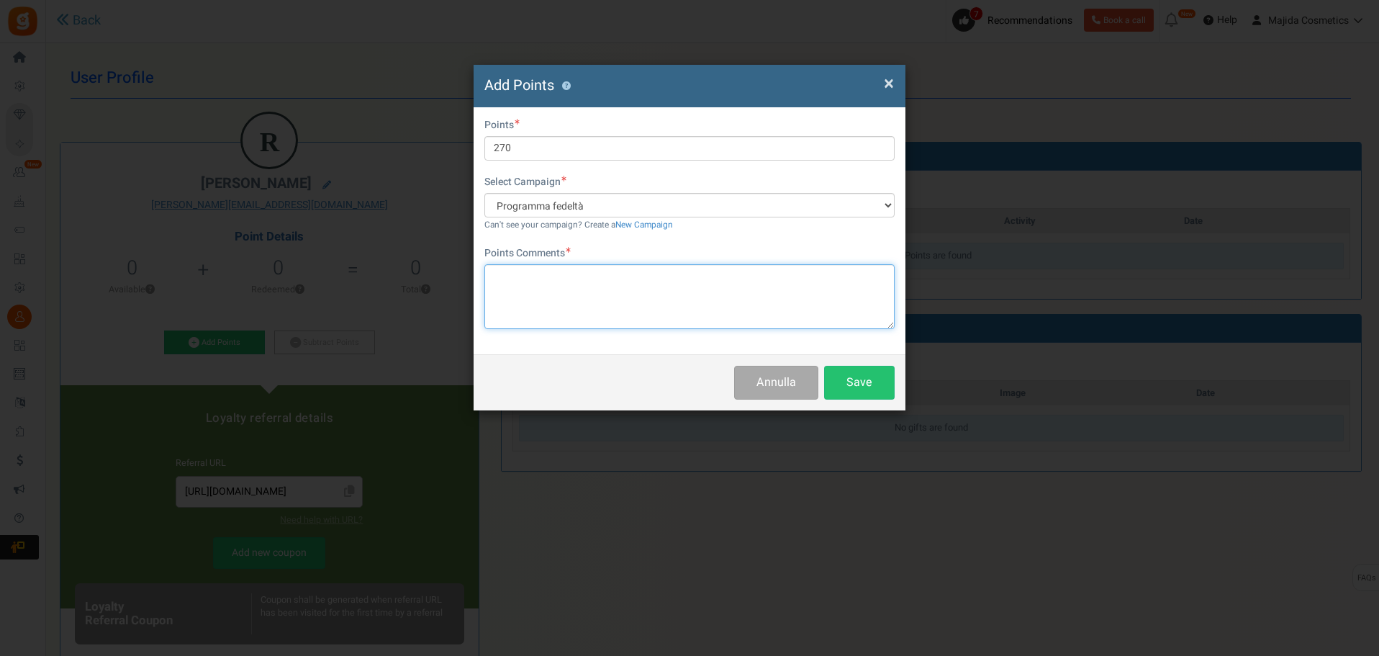
click at [585, 279] on textarea at bounding box center [689, 296] width 410 height 65
type textarea "[PERSON_NAME] 270 punti = 13,50 euro"
click at [836, 383] on button "Save" at bounding box center [859, 383] width 71 height 34
